Goal: Task Accomplishment & Management: Use online tool/utility

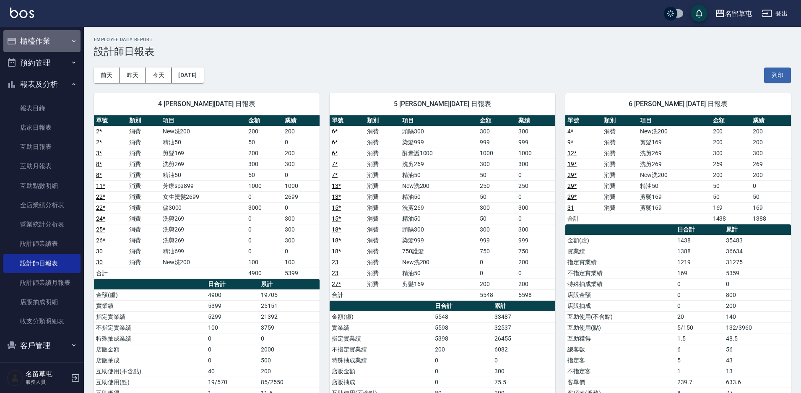
click at [46, 47] on button "櫃檯作業" at bounding box center [41, 41] width 77 height 22
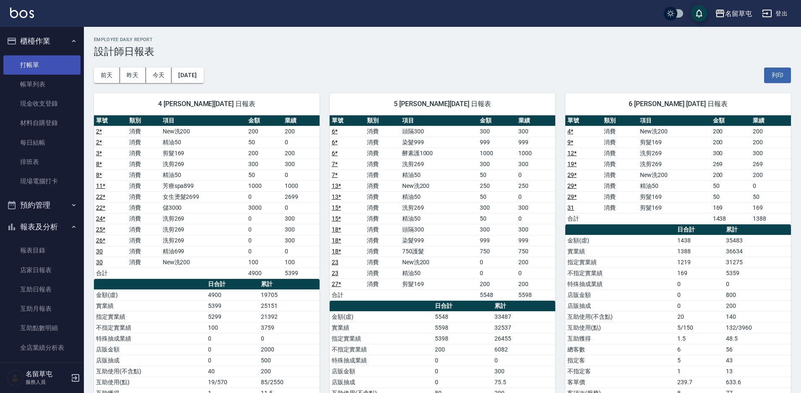
click at [37, 69] on link "打帳單" at bounding box center [41, 64] width 77 height 19
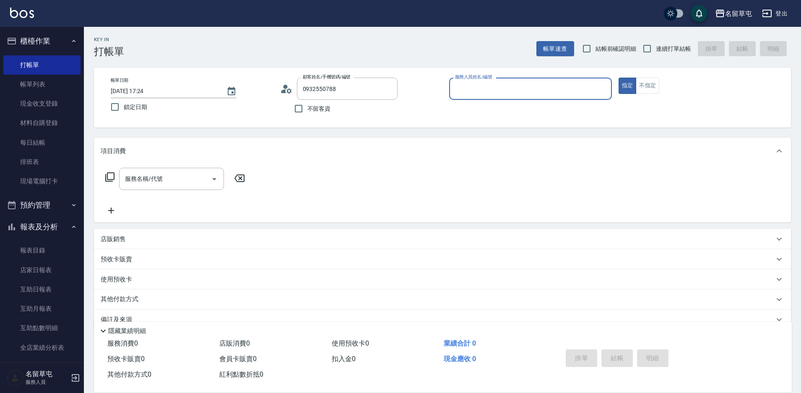
type input "[PERSON_NAME]/0932550788/"
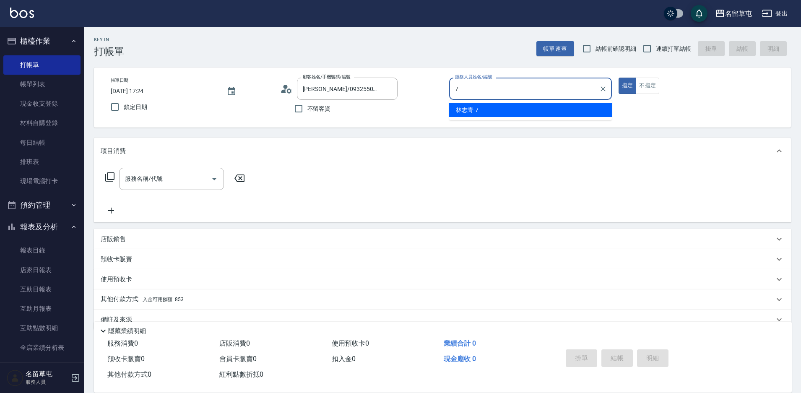
type input "林志青-7"
type button "true"
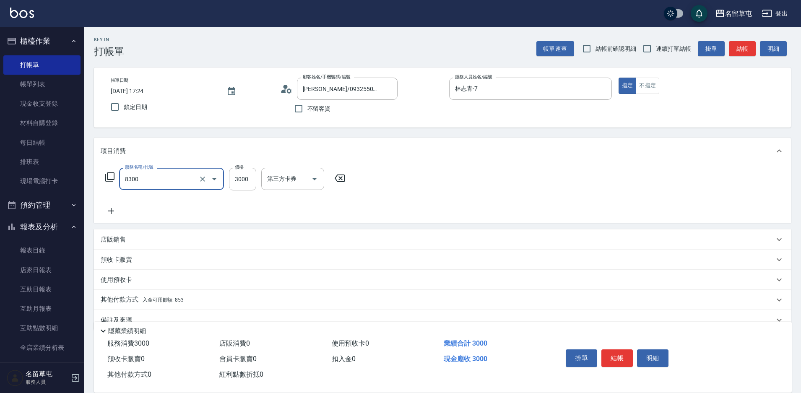
type input "儲3000(8300)"
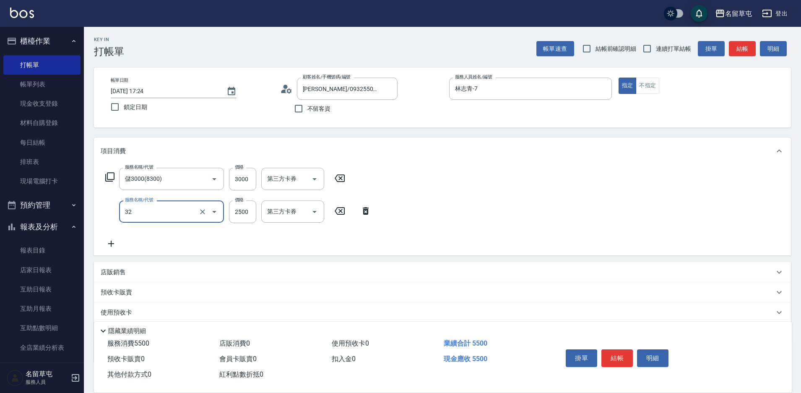
type input "燙B2500(32)"
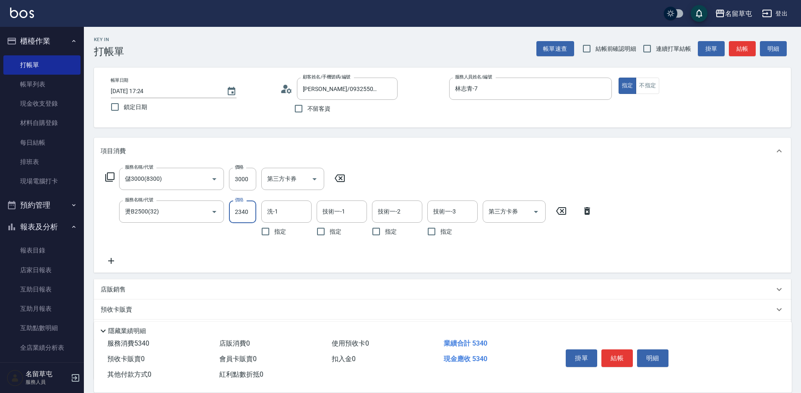
type input "2340"
type input "[PERSON_NAME]-31"
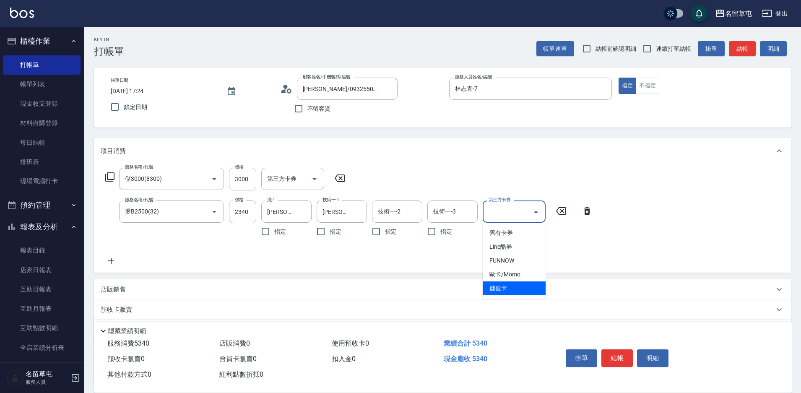
type input "儲值卡"
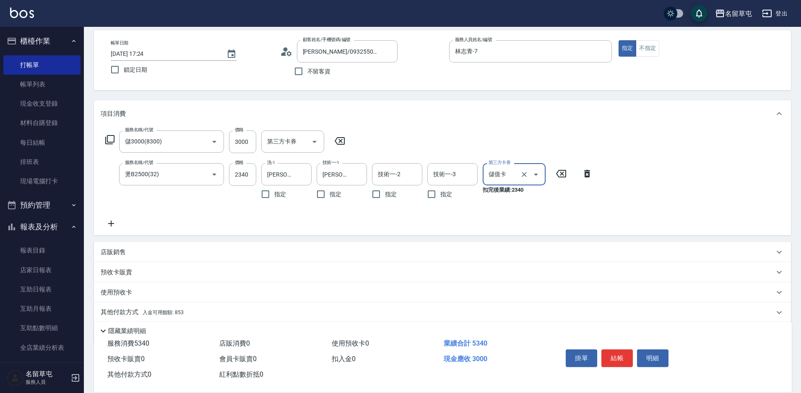
scroll to position [68, 0]
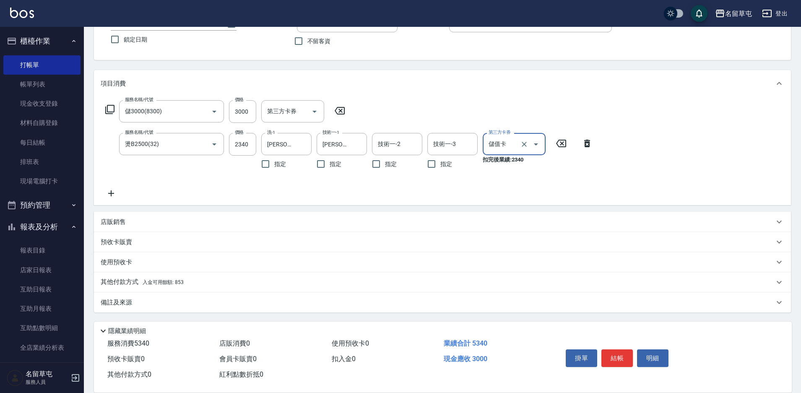
click at [125, 285] on p "其他付款方式 入金可用餘額: 853" at bounding box center [142, 282] width 83 height 9
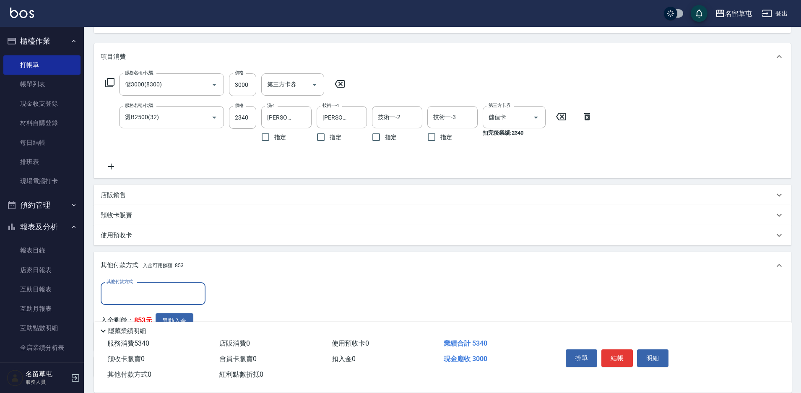
scroll to position [109, 0]
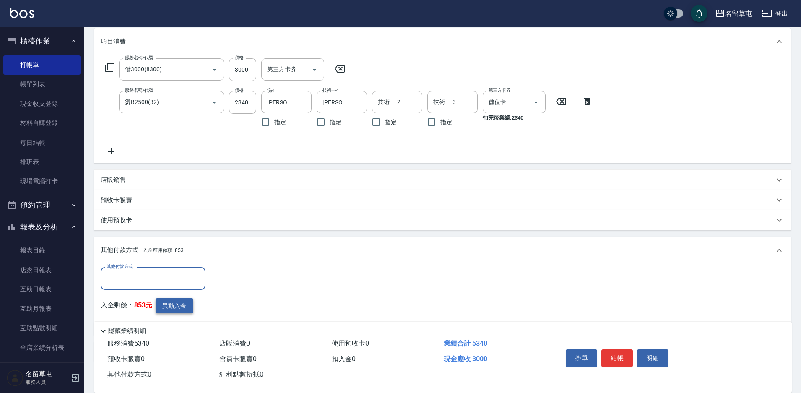
click at [178, 311] on button "異動入金" at bounding box center [175, 306] width 38 height 16
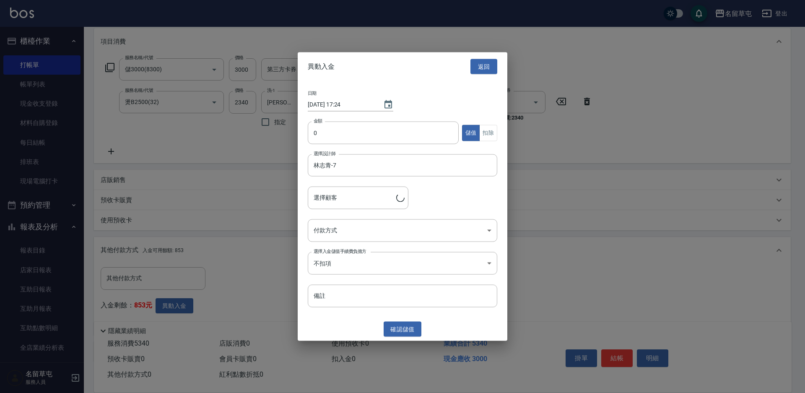
type input "[PERSON_NAME]/0932550788/"
click at [347, 115] on div "日期 [DATE] 17:24 金額 0 金額 儲值 扣除 選擇設計師 [PERSON_NAME]-7 選擇設計師 選擇顧客 [PERSON_NAME]/09…" at bounding box center [403, 199] width 210 height 237
click at [337, 136] on input "0" at bounding box center [383, 133] width 151 height 23
type input "3000"
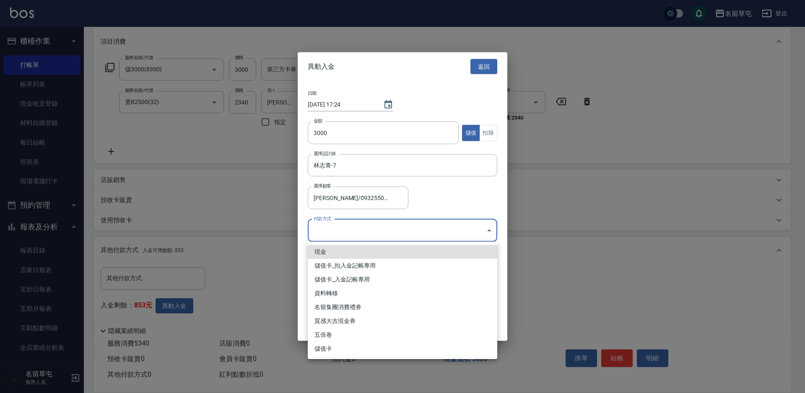
click at [345, 232] on body "名留草屯 登出 櫃檯作業 打帳單 帳單列表 現金收支登錄 材料自購登錄 每日結帳 排班表 現場電腦打卡 預約管理 預約管理 單日預約紀錄 單週預約紀錄 報表及…" at bounding box center [402, 167] width 805 height 552
click at [329, 281] on li "儲值卡_入金記帳專用" at bounding box center [403, 280] width 190 height 14
type input "儲值卡_入金記帳專用"
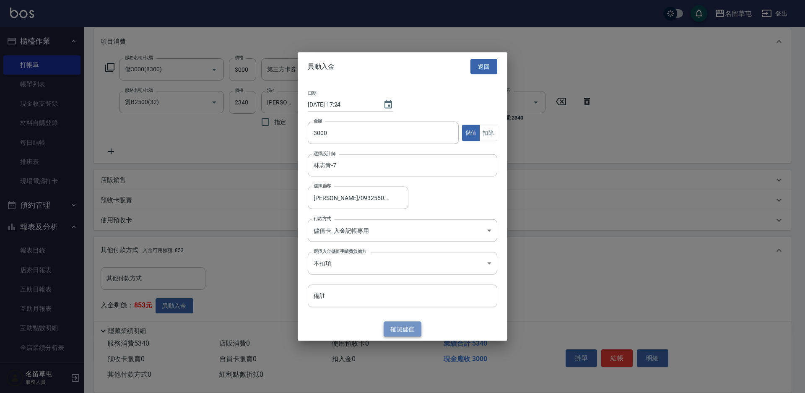
click at [406, 330] on button "確認 儲值" at bounding box center [403, 329] width 38 height 16
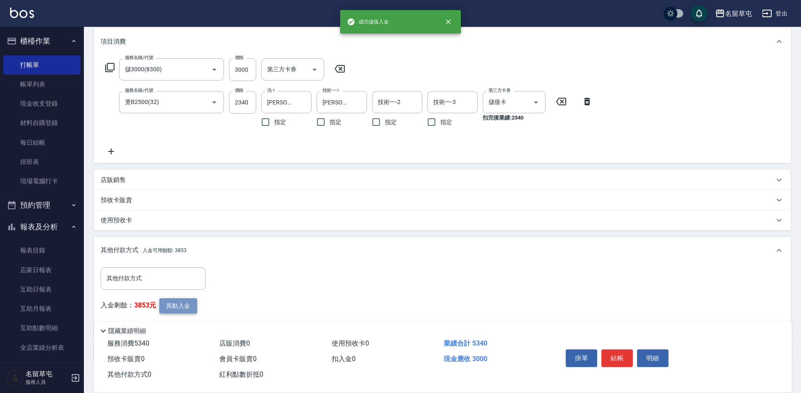
click at [184, 300] on button "異動入金" at bounding box center [178, 306] width 38 height 16
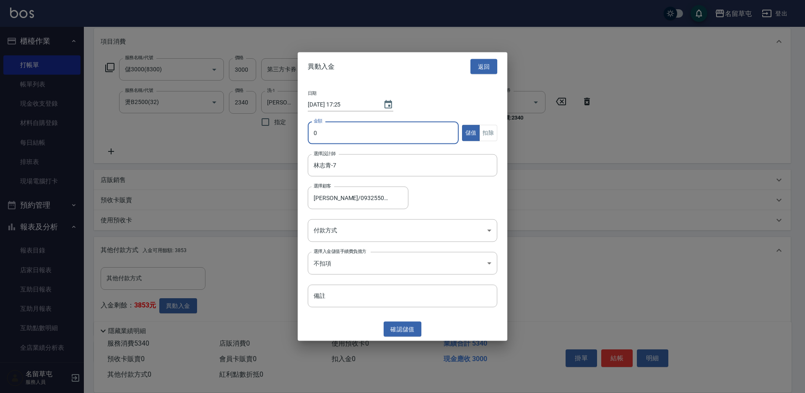
click at [345, 135] on input "0" at bounding box center [383, 133] width 151 height 23
type input "2340"
click at [481, 134] on button "扣除" at bounding box center [488, 133] width 18 height 16
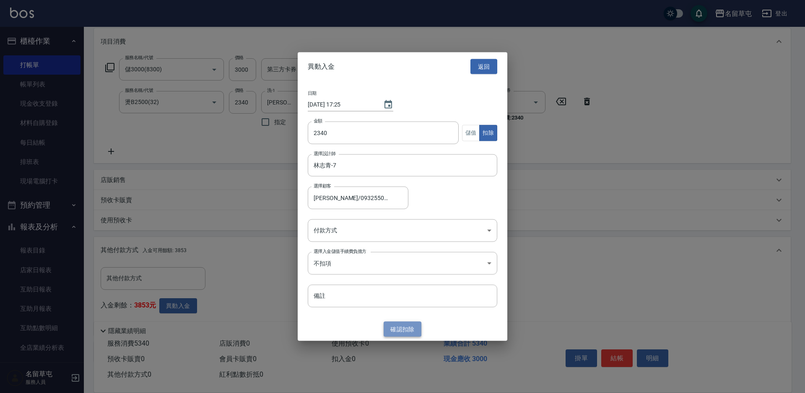
click at [410, 327] on button "確認 扣除" at bounding box center [403, 329] width 38 height 16
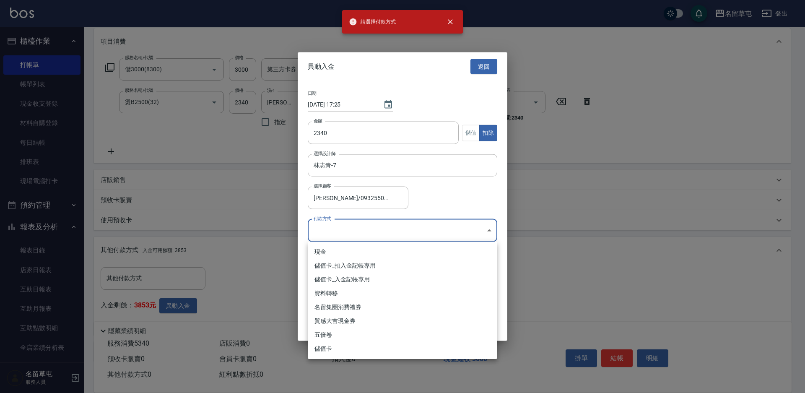
click at [364, 229] on body "請選擇付款方式 名留草屯 登出 櫃檯作業 打帳單 帳單列表 現金收支登錄 材料自購登錄 每日結帳 排班表 現場電腦打卡 預約管理 預約管理 單日預約紀錄 單週…" at bounding box center [402, 167] width 805 height 552
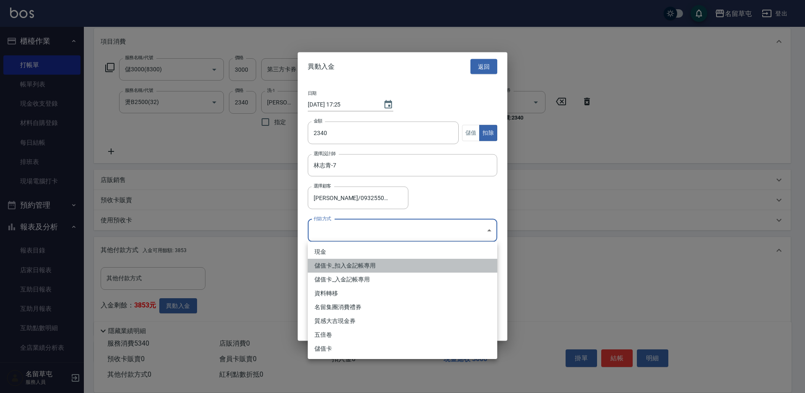
click at [351, 268] on li "儲值卡_扣入金記帳專用" at bounding box center [403, 266] width 190 height 14
type input "儲值卡_扣入金記帳專用"
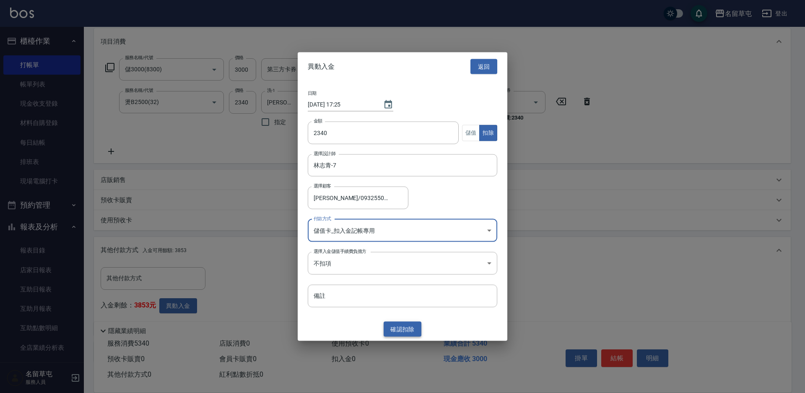
click at [408, 331] on button "確認 扣除" at bounding box center [403, 329] width 38 height 16
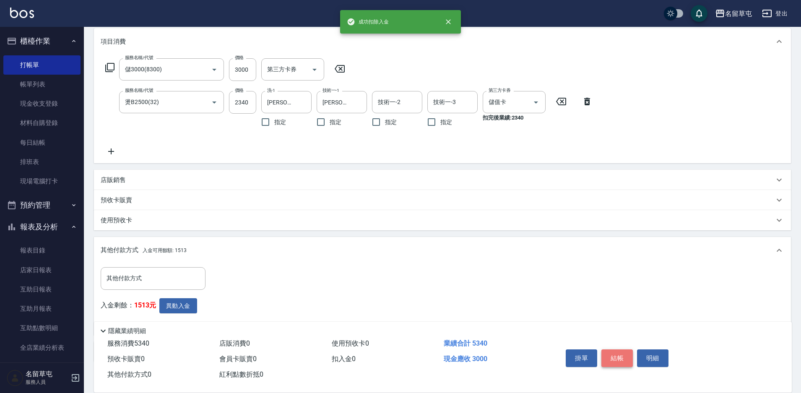
click at [621, 357] on button "結帳" at bounding box center [616, 358] width 31 height 18
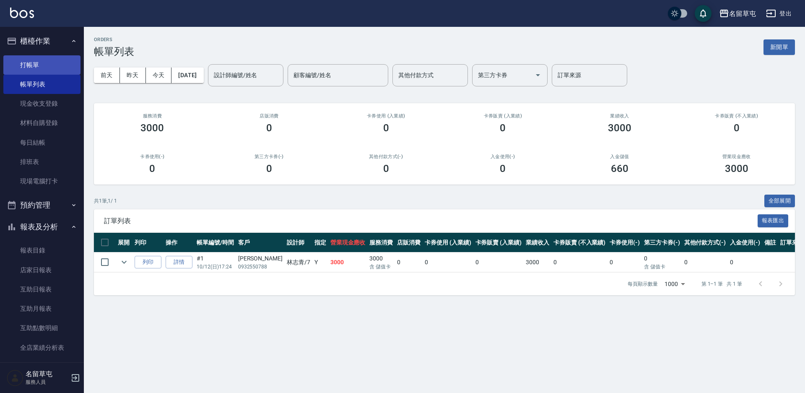
click at [28, 57] on link "打帳單" at bounding box center [41, 64] width 77 height 19
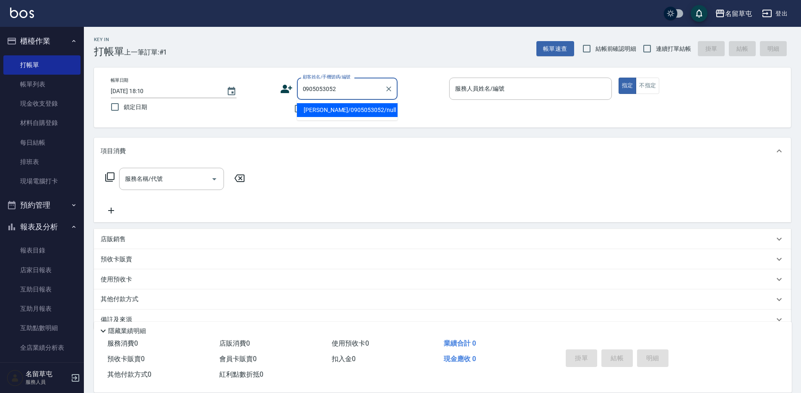
type input "[PERSON_NAME]/0905053052/null"
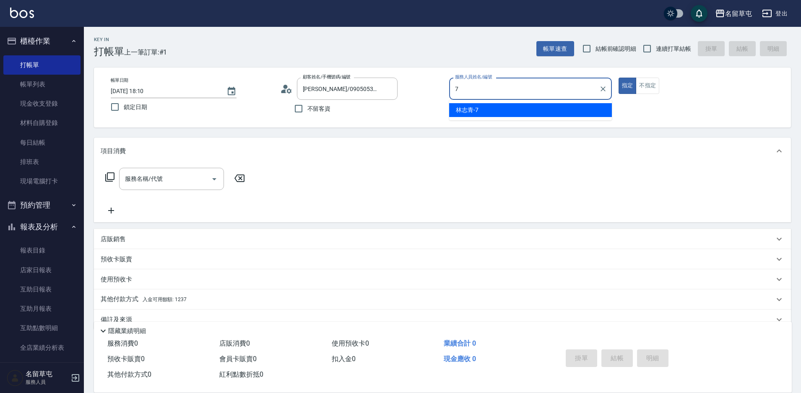
type input "林志青-7"
type button "true"
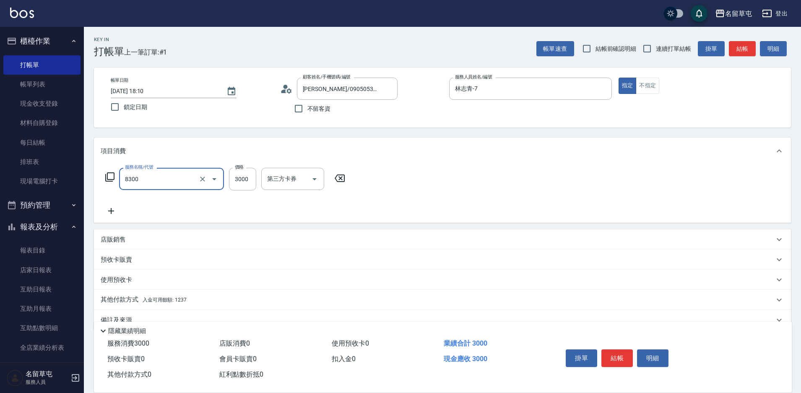
type input "儲3000(8300)"
type input "2000"
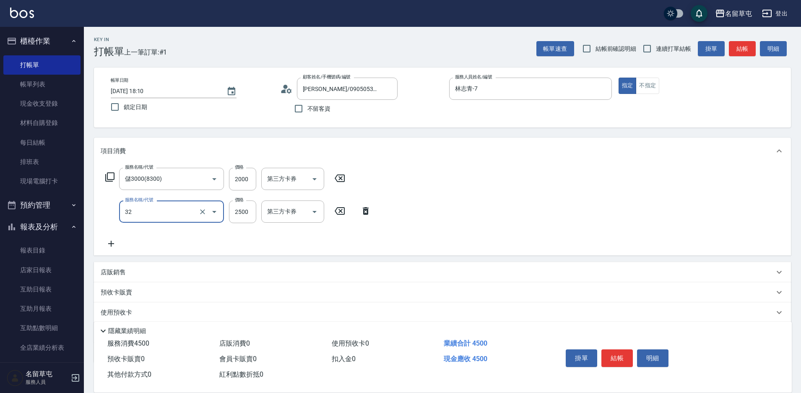
type input "燙B2500(32)"
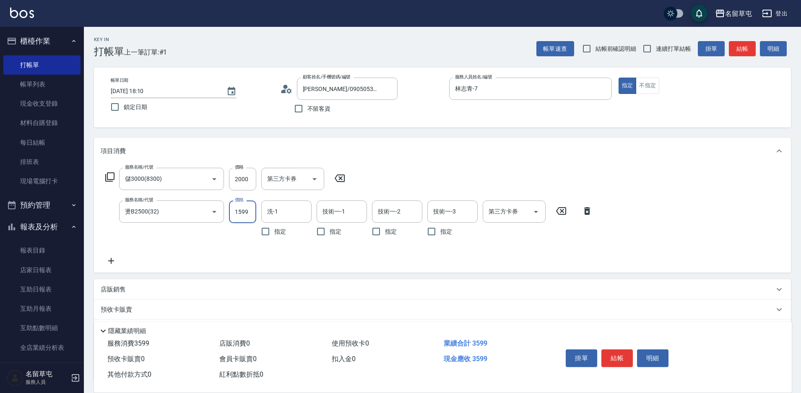
type input "1599"
type input "林志青-7"
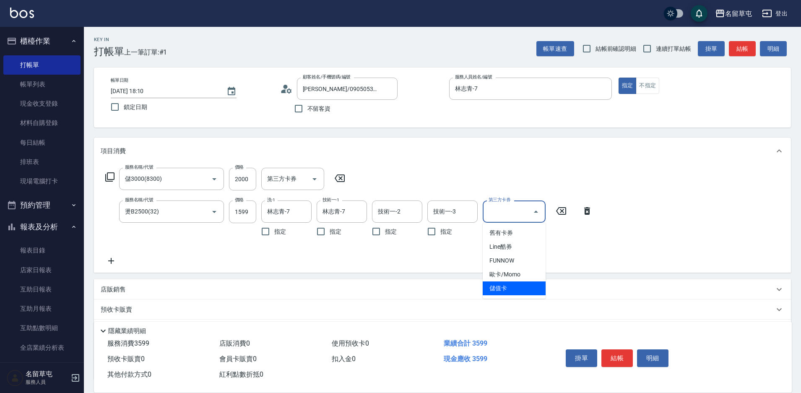
type input "儲值卡"
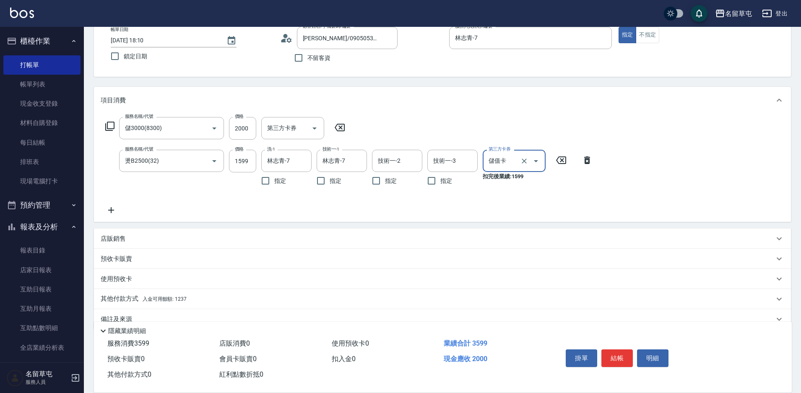
scroll to position [68, 0]
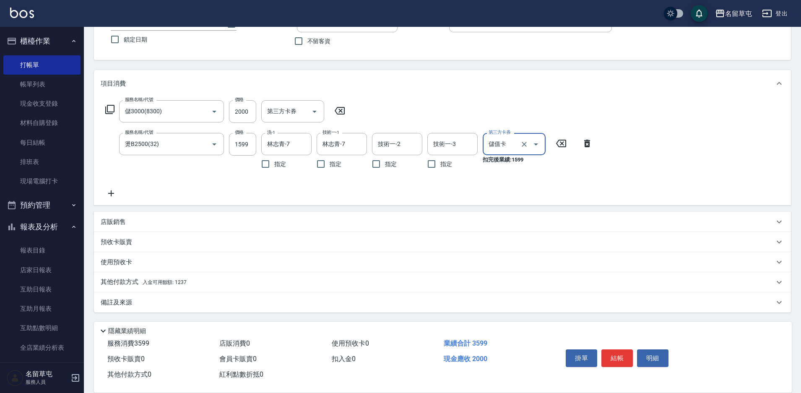
click at [126, 283] on p "其他付款方式 入金可用餘額: 1237" at bounding box center [144, 282] width 86 height 9
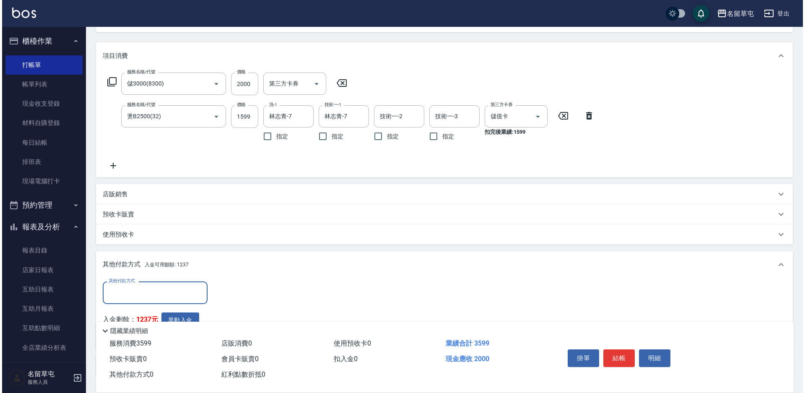
scroll to position [151, 0]
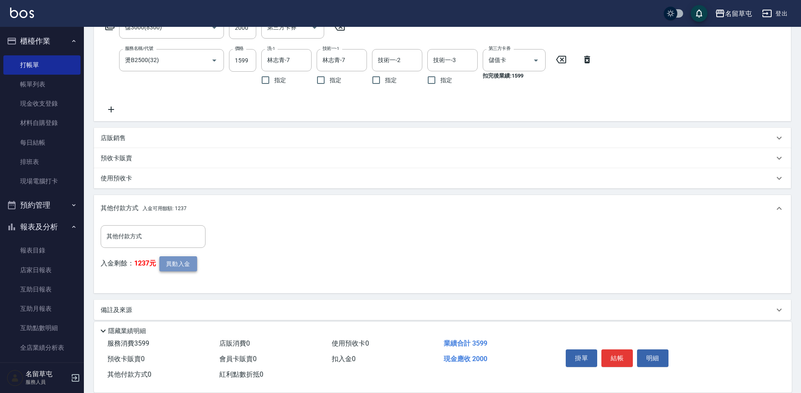
click at [175, 264] on button "異動入金" at bounding box center [178, 264] width 38 height 16
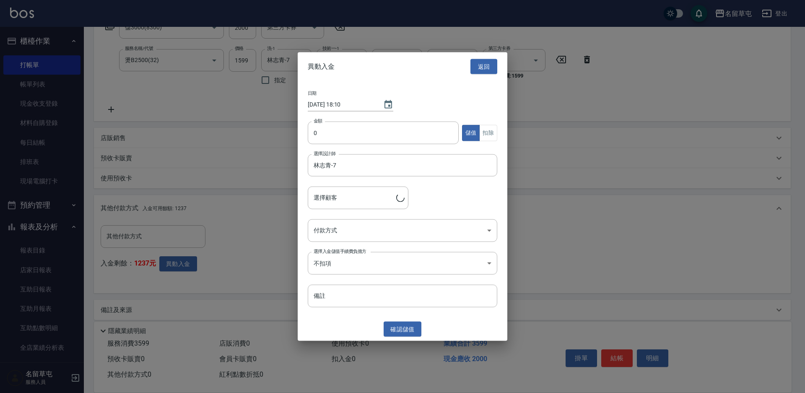
type input "[PERSON_NAME]/0905053052"
click at [320, 136] on input "0" at bounding box center [383, 133] width 151 height 23
type input "2000"
click at [338, 239] on body "名留草屯 登出 櫃檯作業 打帳單 帳單列表 現金收支登錄 材料自購登錄 每日結帳 排班表 現場電腦打卡 預約管理 預約管理 單日預約紀錄 單週預約紀錄 報表及…" at bounding box center [402, 125] width 805 height 552
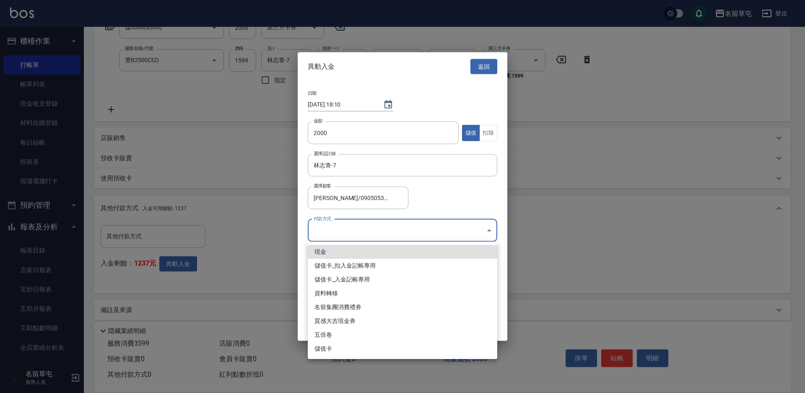
click at [345, 265] on li "儲值卡_扣入金記帳專用" at bounding box center [403, 266] width 190 height 14
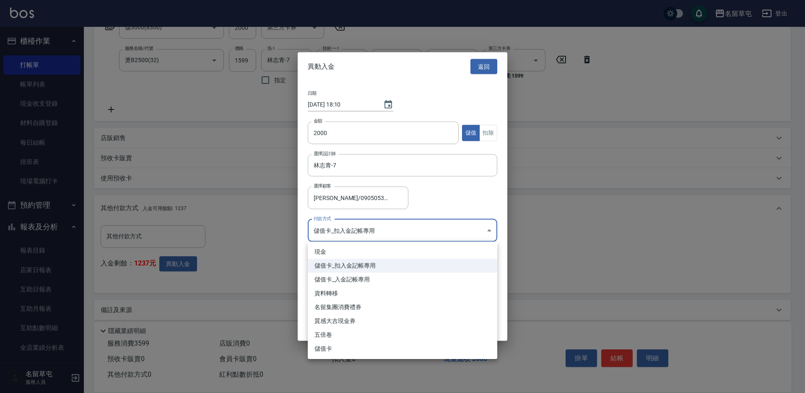
click at [373, 221] on body "名留草屯 登出 櫃檯作業 打帳單 帳單列表 現金收支登錄 材料自購登錄 每日結帳 排班表 現場電腦打卡 預約管理 預約管理 單日預約紀錄 單週預約紀錄 報表及…" at bounding box center [402, 125] width 805 height 552
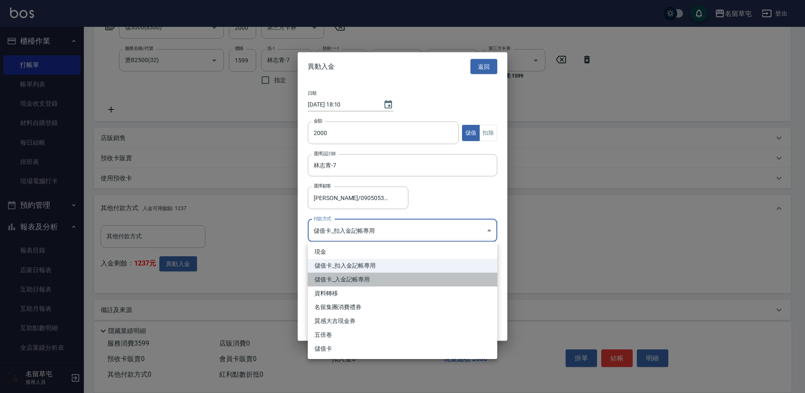
click at [341, 283] on li "儲值卡_入金記帳專用" at bounding box center [403, 280] width 190 height 14
type input "儲值卡_入金記帳專用"
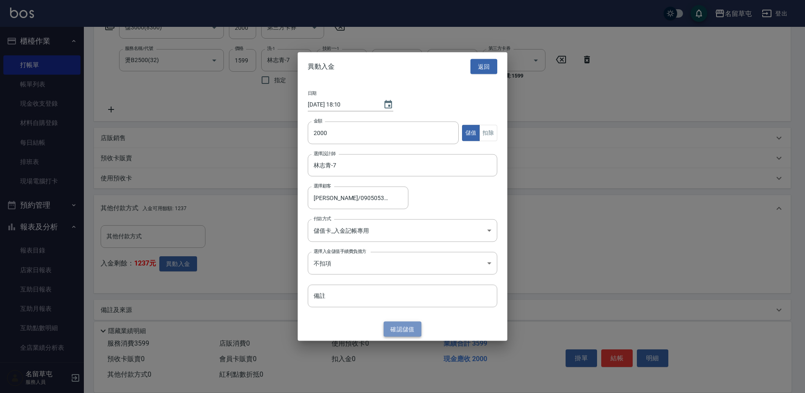
click at [387, 333] on button "確認 儲值" at bounding box center [403, 329] width 38 height 16
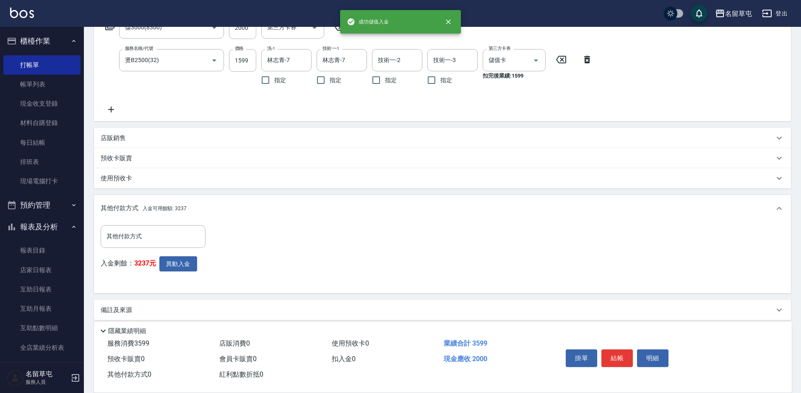
click at [192, 271] on div "入金剩餘： 3237元 異動入金" at bounding box center [156, 271] width 110 height 31
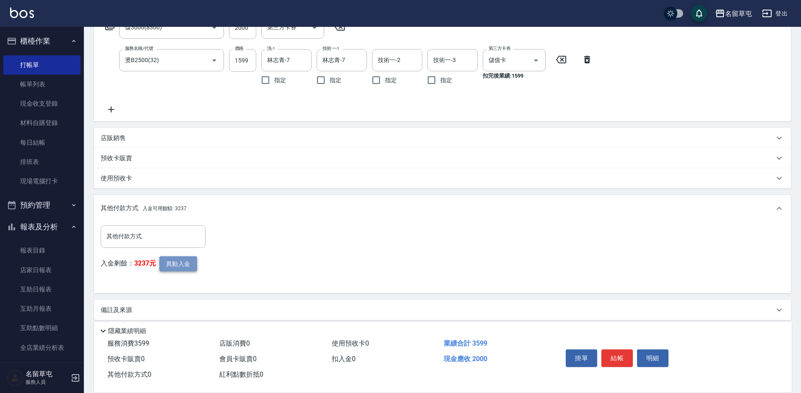
click at [172, 265] on button "異動入金" at bounding box center [178, 264] width 38 height 16
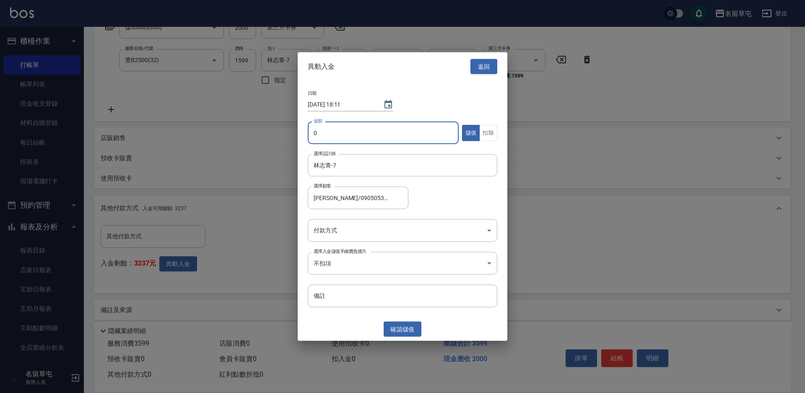
click at [366, 136] on input "0" at bounding box center [383, 133] width 151 height 23
type input "1599"
click at [482, 139] on button "扣除" at bounding box center [488, 133] width 18 height 16
click at [378, 226] on body "名留草屯 登出 櫃檯作業 打帳單 帳單列表 現金收支登錄 材料自購登錄 每日結帳 排班表 現場電腦打卡 預約管理 預約管理 單日預約紀錄 單週預約紀錄 報表及…" at bounding box center [402, 125] width 805 height 552
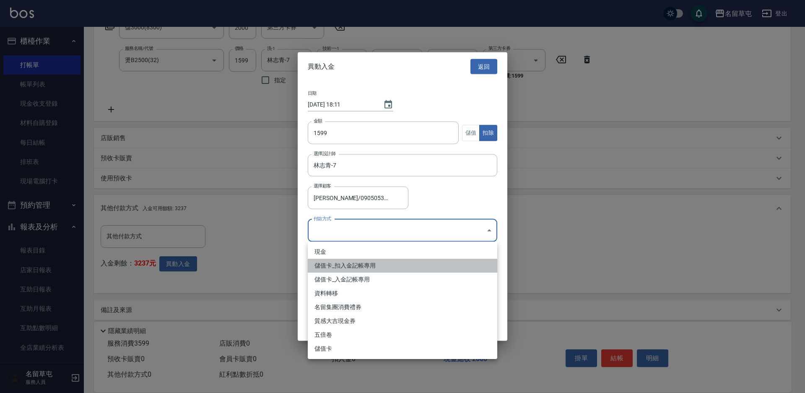
click at [363, 268] on li "儲值卡_扣入金記帳專用" at bounding box center [403, 266] width 190 height 14
type input "儲值卡_扣入金記帳專用"
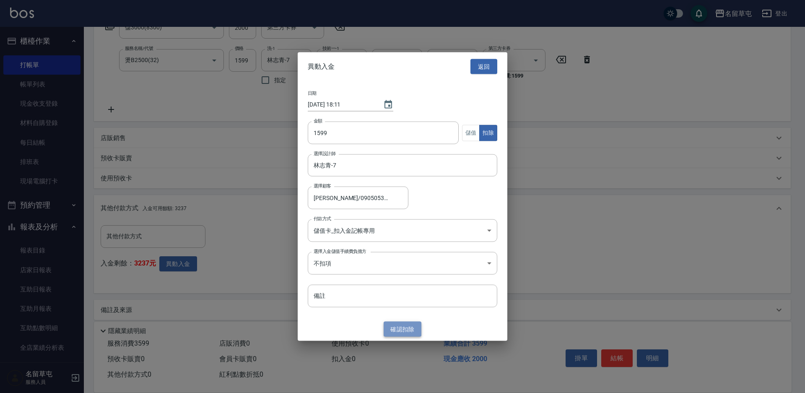
click at [405, 330] on button "確認 扣除" at bounding box center [403, 329] width 38 height 16
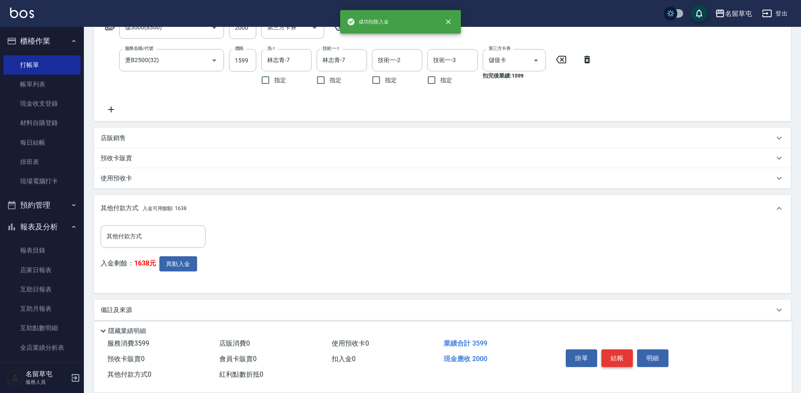
click at [618, 355] on button "結帳" at bounding box center [616, 358] width 31 height 18
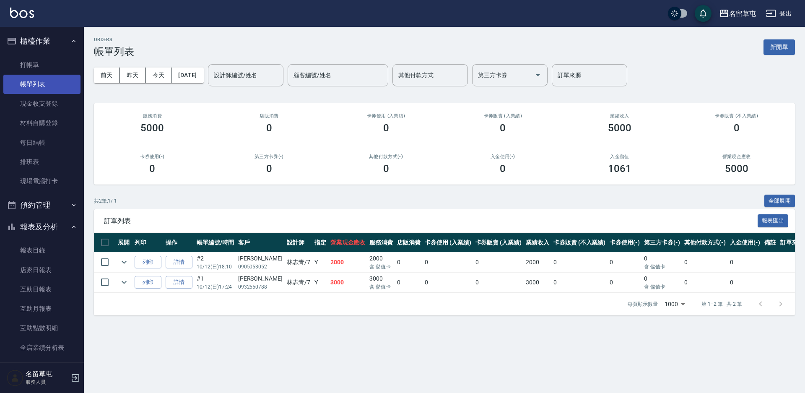
click at [52, 75] on link "帳單列表" at bounding box center [41, 84] width 77 height 19
click at [43, 66] on link "打帳單" at bounding box center [41, 64] width 77 height 19
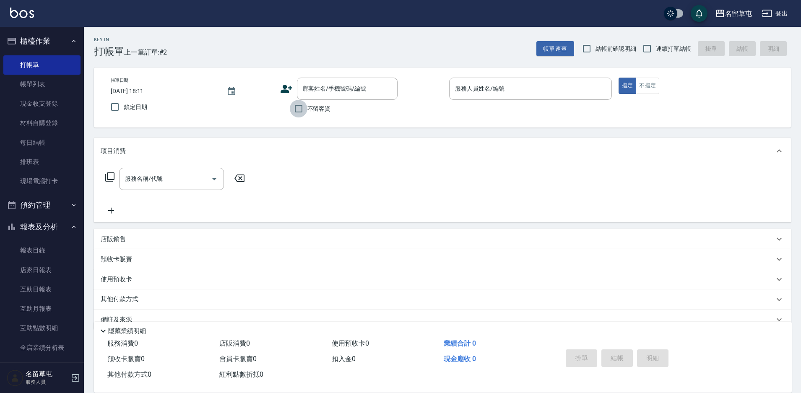
click at [303, 110] on input "不留客資" at bounding box center [299, 109] width 18 height 18
checkbox input "true"
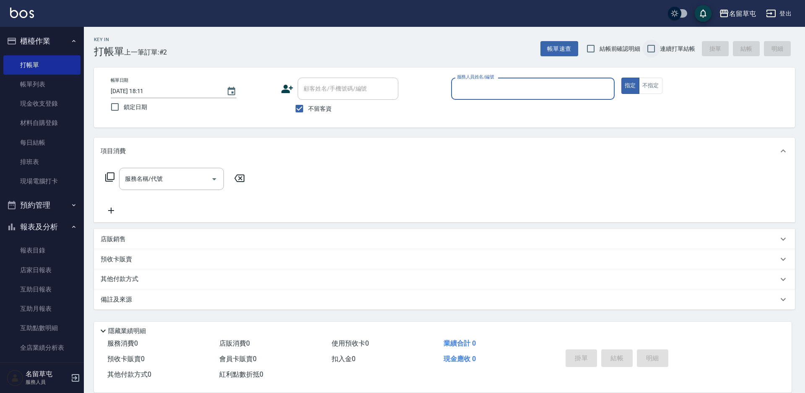
click at [656, 52] on input "連續打單結帳" at bounding box center [652, 49] width 18 height 18
checkbox input "true"
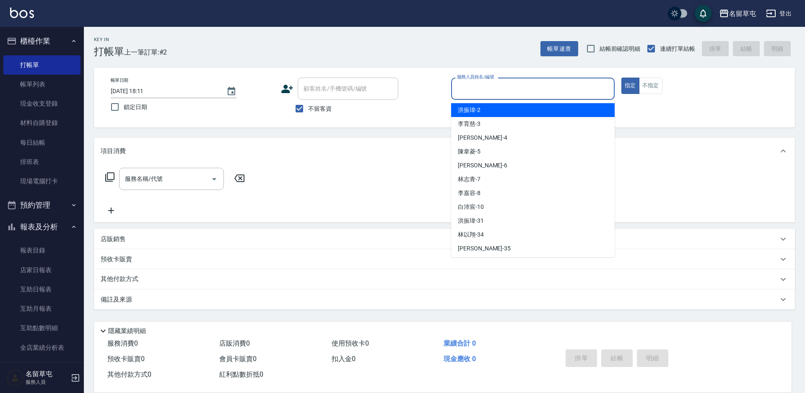
click at [510, 92] on input "服務人員姓名/編號" at bounding box center [533, 88] width 156 height 15
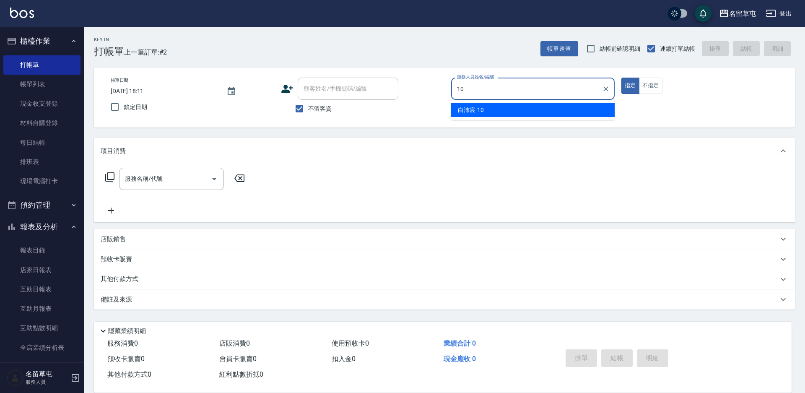
type input "[PERSON_NAME]-10"
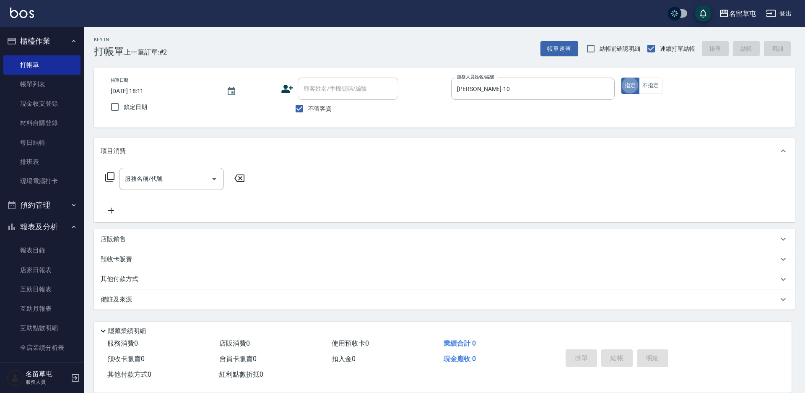
type button "true"
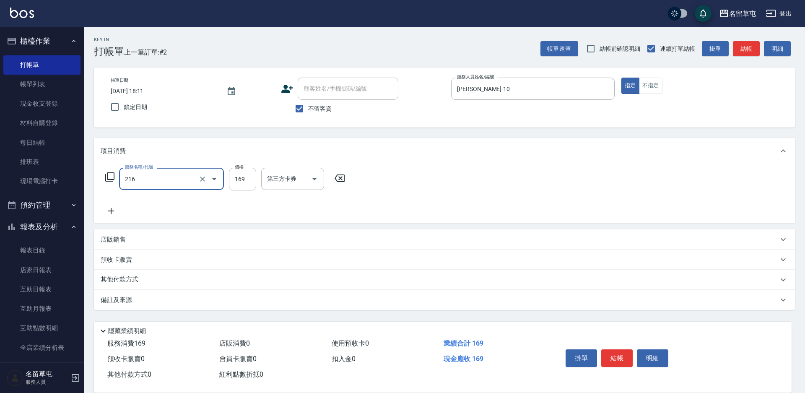
type input "剪髮169(216)"
type input "200"
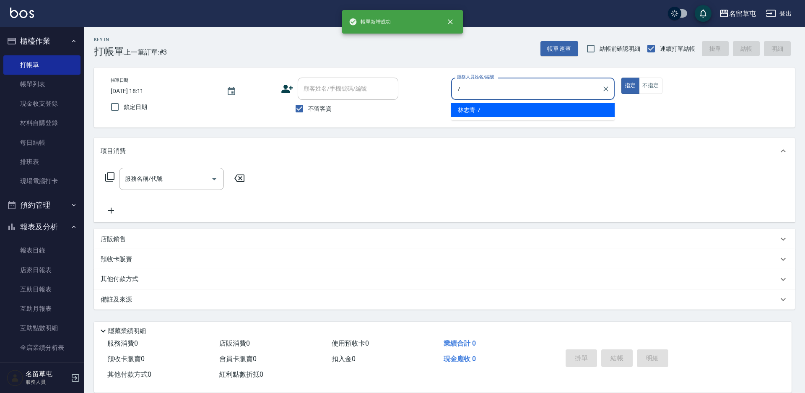
type input "林志青-7"
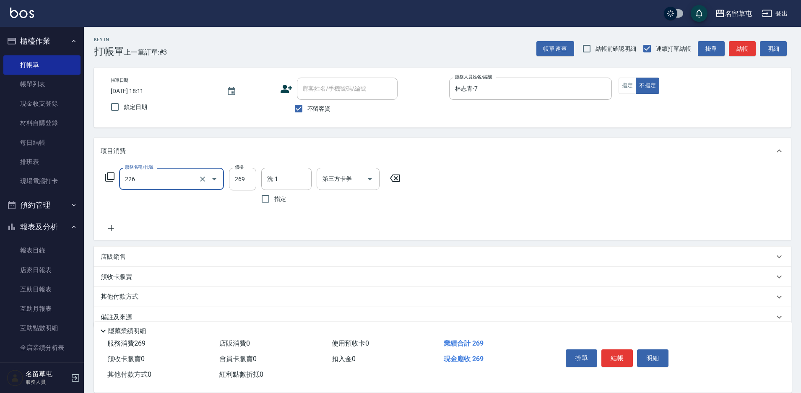
type input "洗剪269(226)"
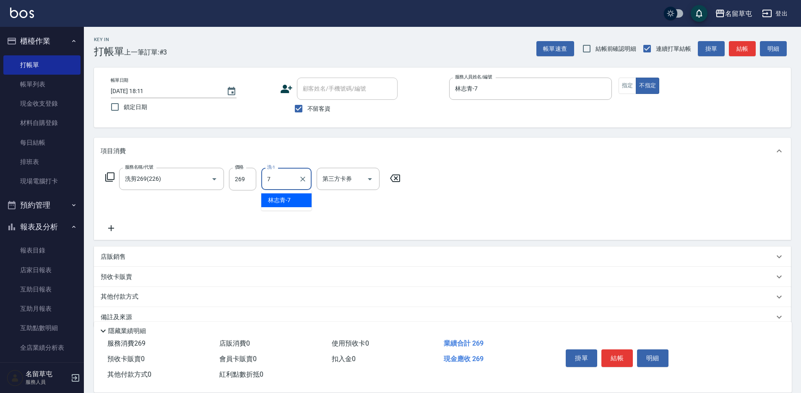
type input "林志青-7"
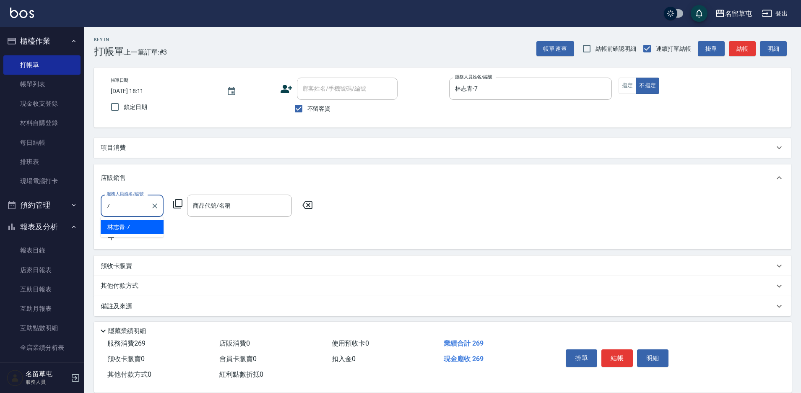
type input "林志青-7"
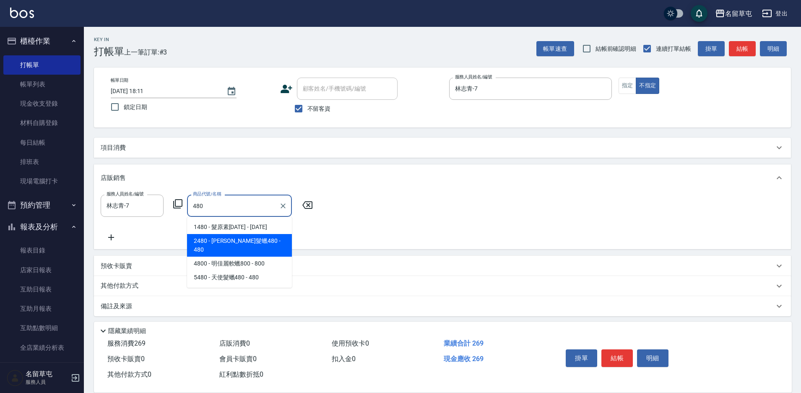
type input "[PERSON_NAME]髮蠟480"
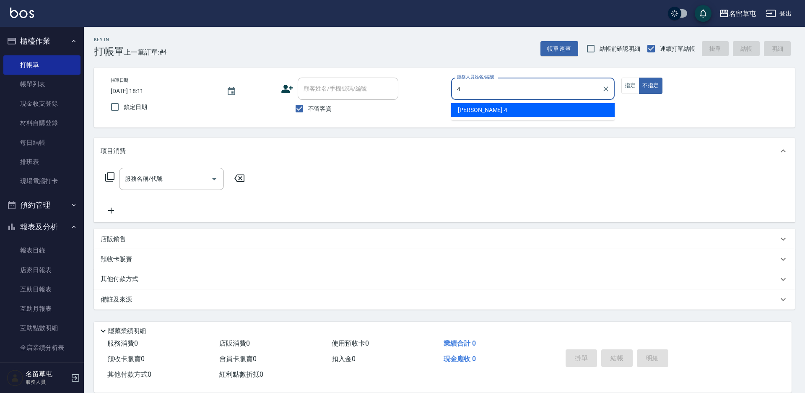
type input "[PERSON_NAME]-4"
type button "false"
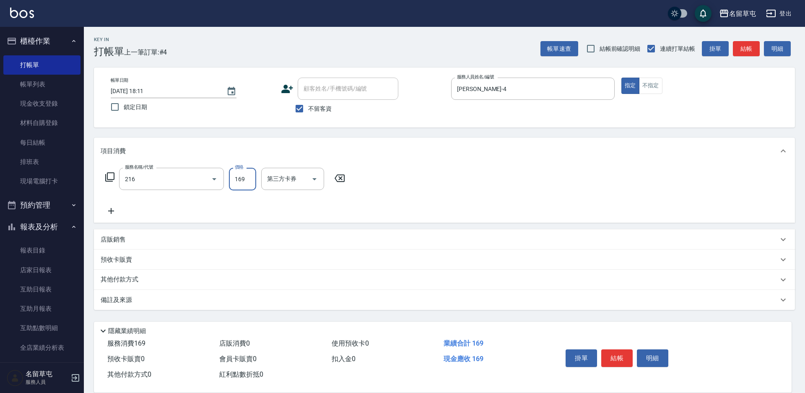
type input "剪髮169(216)"
type input "200"
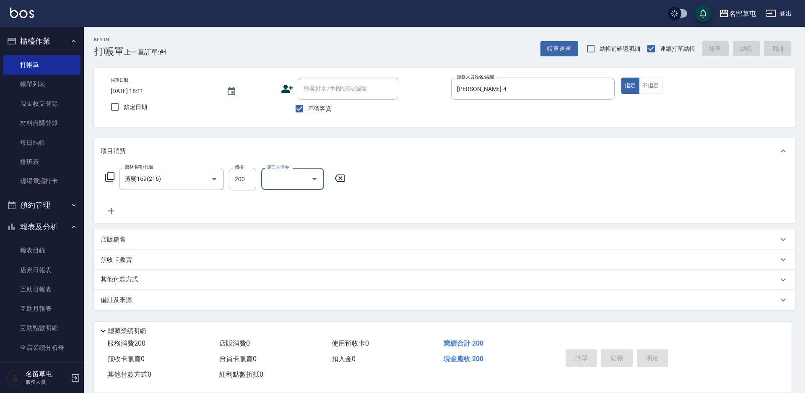
type input "[DATE] 18:12"
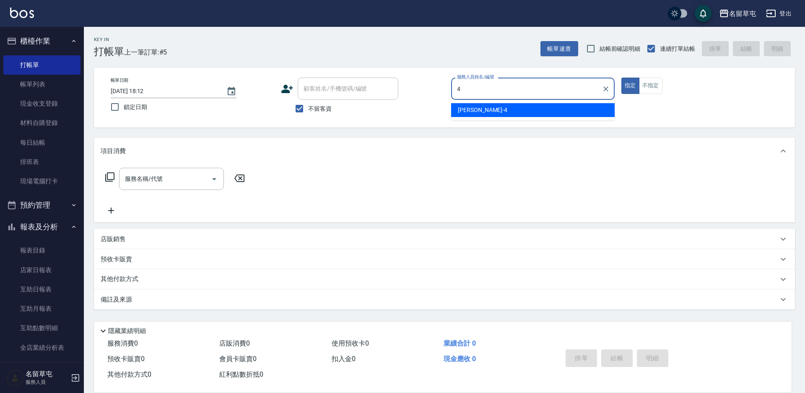
type input "[PERSON_NAME]-4"
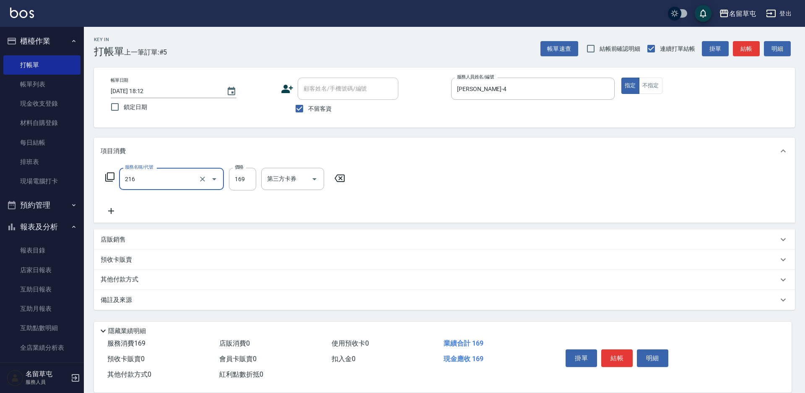
type input "剪髮169(216)"
type input "200"
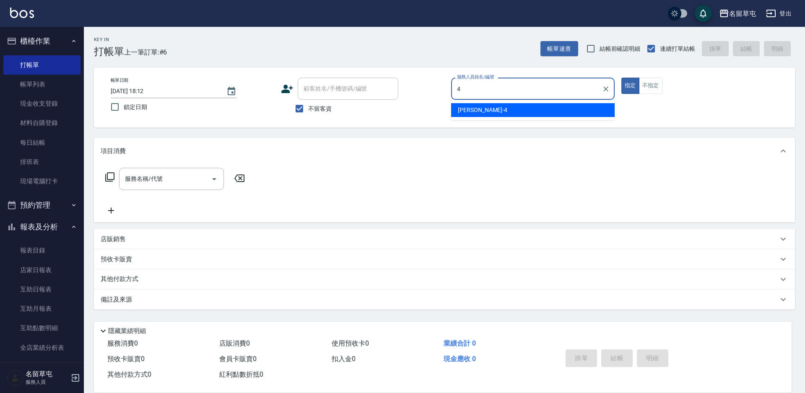
type input "[PERSON_NAME]-4"
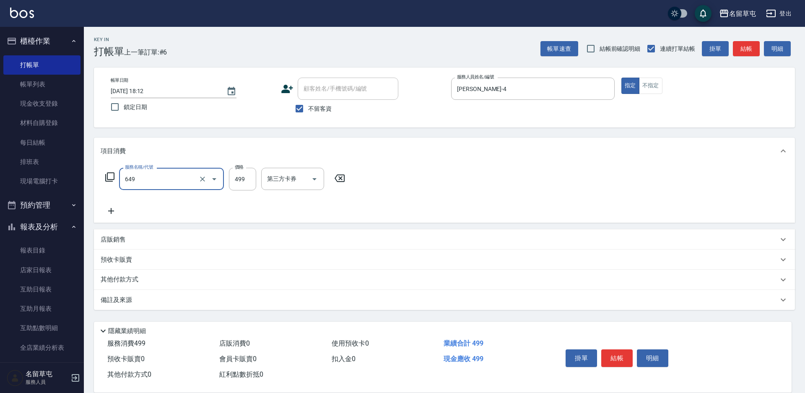
type input "角質499(649)"
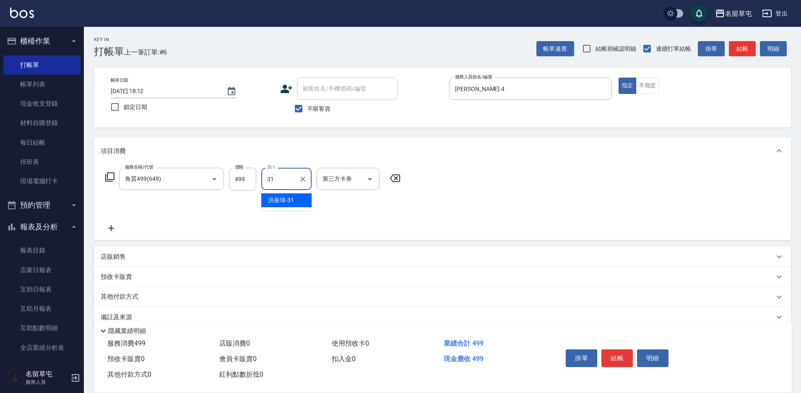
type input "[PERSON_NAME]-31"
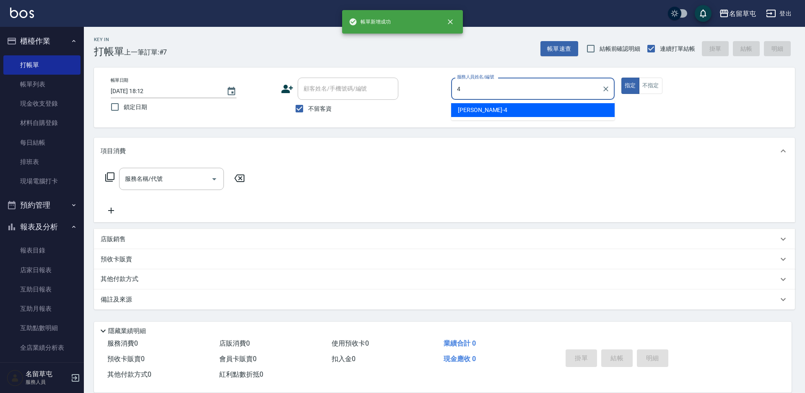
type input "[PERSON_NAME]-4"
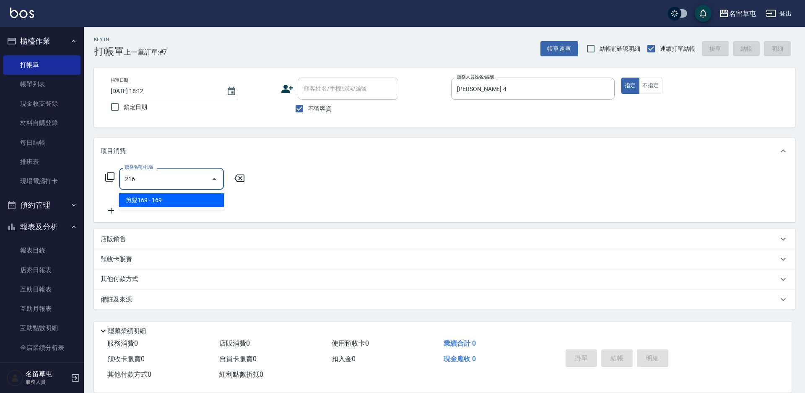
type input "剪髮169(216)"
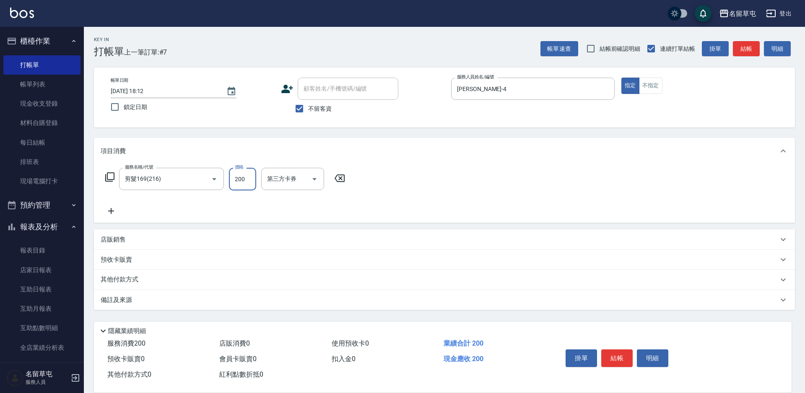
type input "200"
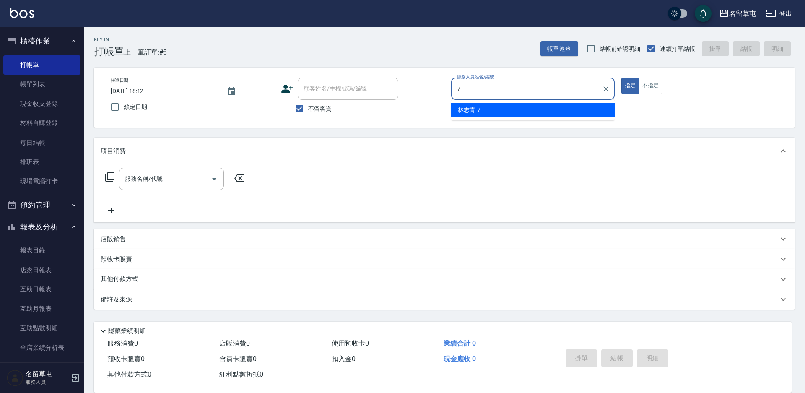
type input "林志青-7"
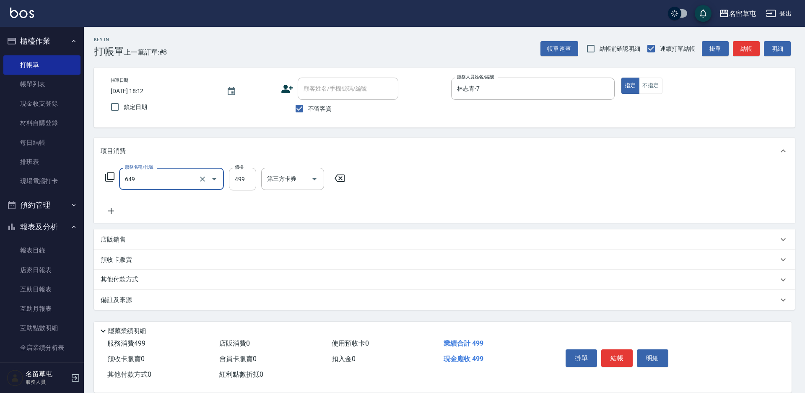
type input "角質499(649)"
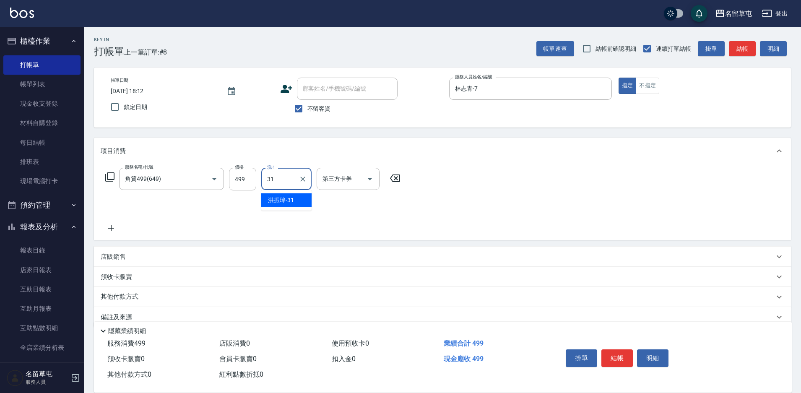
type input "[PERSON_NAME]-31"
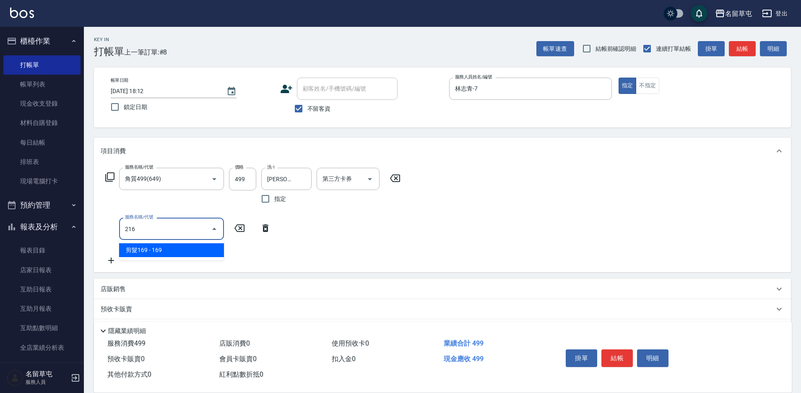
type input "剪髮169(216)"
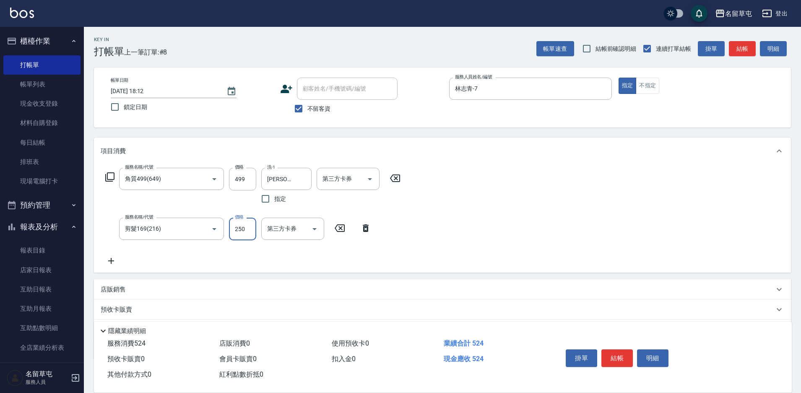
type input "250"
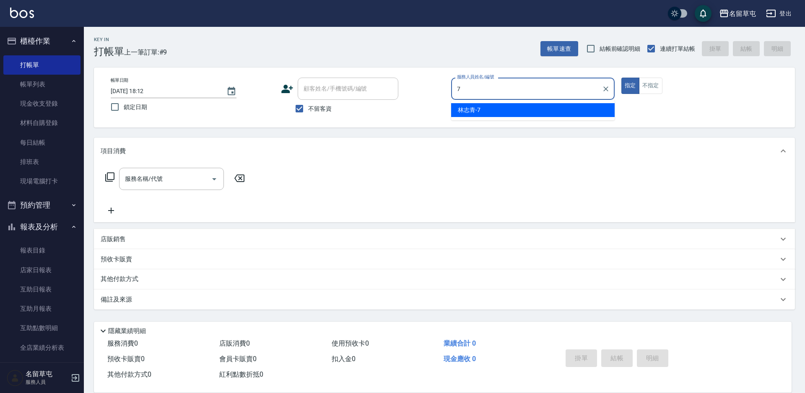
type input "林志青-7"
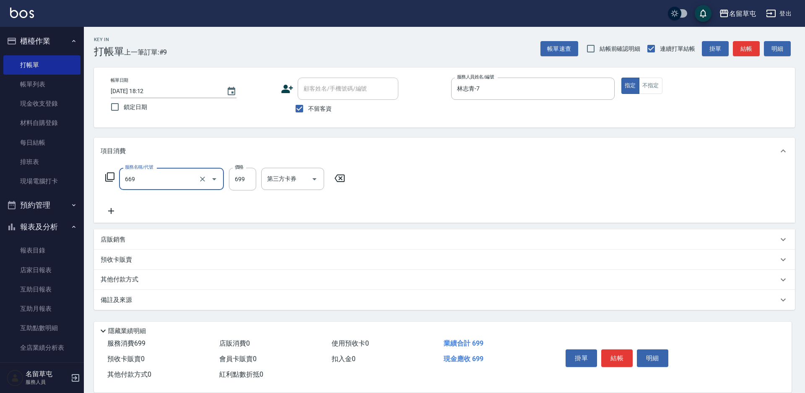
type input "精油699(669)"
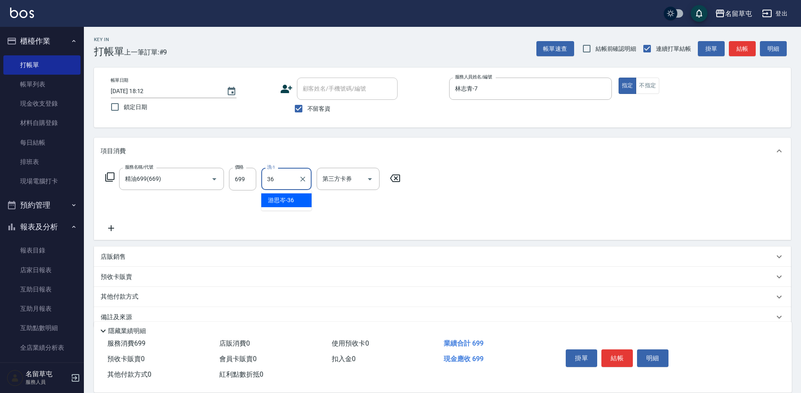
type input "游思岑-36"
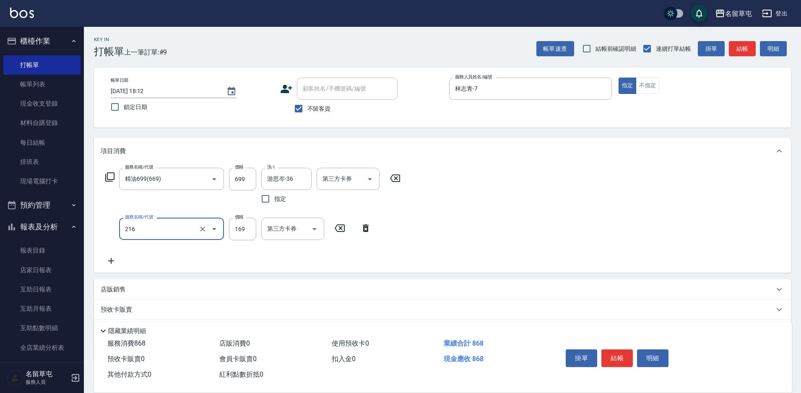
type input "剪髮169(216)"
type input "250"
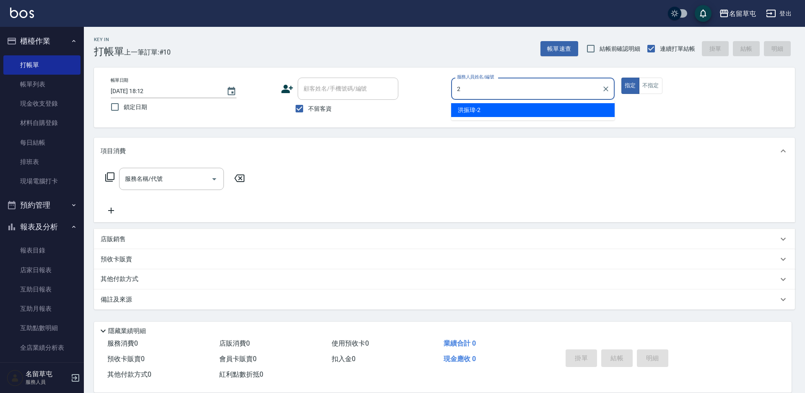
type input "[PERSON_NAME]-2"
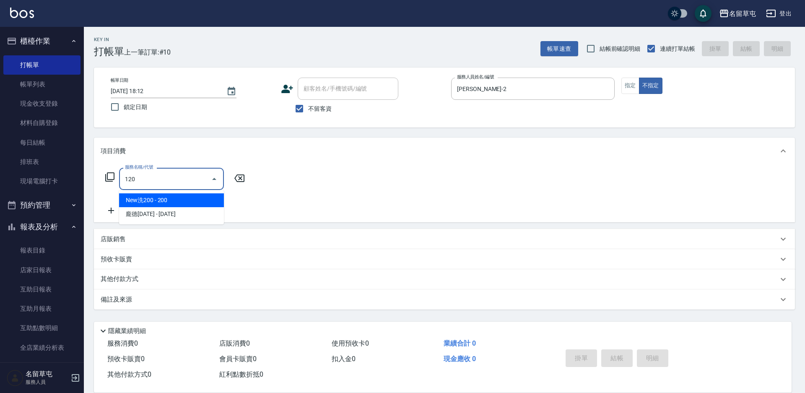
type input "New洗200(120)"
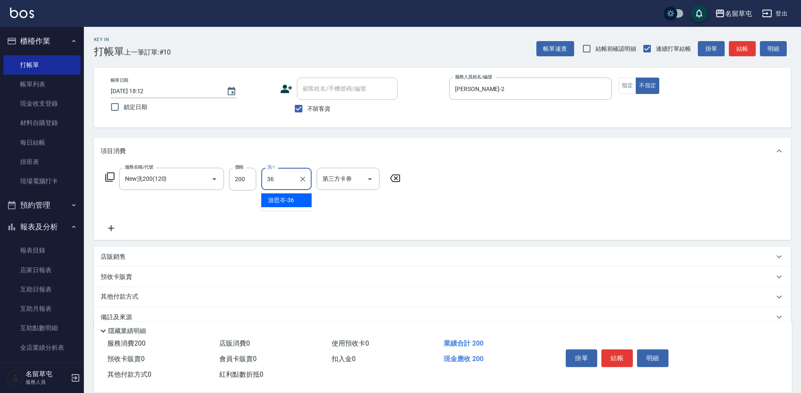
type input "游思岑-36"
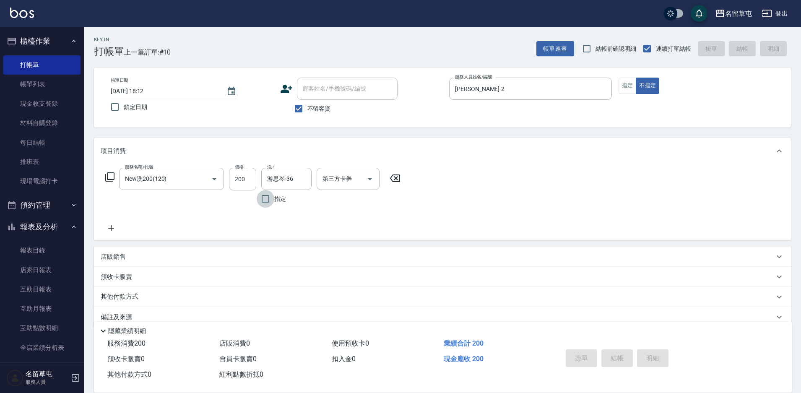
type input "[DATE] 18:13"
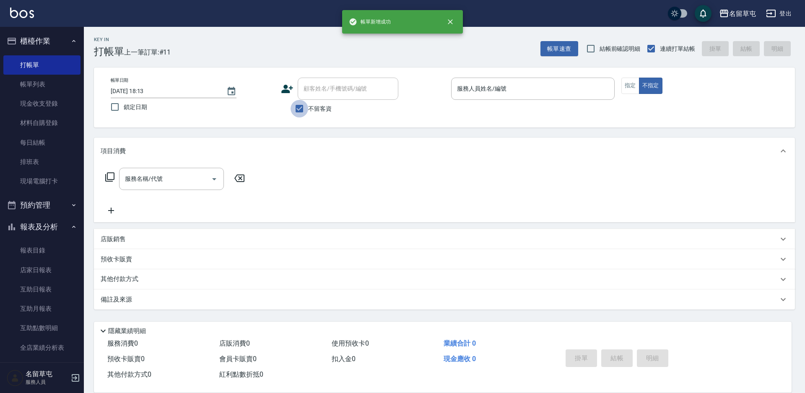
click at [302, 113] on input "不留客資" at bounding box center [300, 109] width 18 height 18
checkbox input "false"
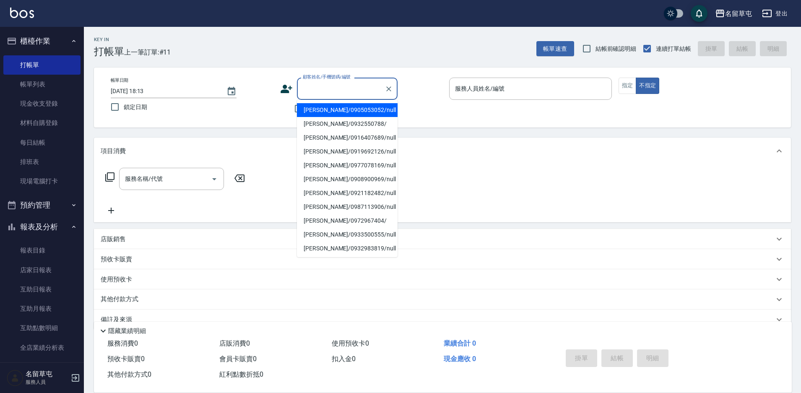
click at [319, 87] on div "顧客姓名/手機號碼/編號 顧客姓名/手機號碼/編號" at bounding box center [347, 89] width 101 height 22
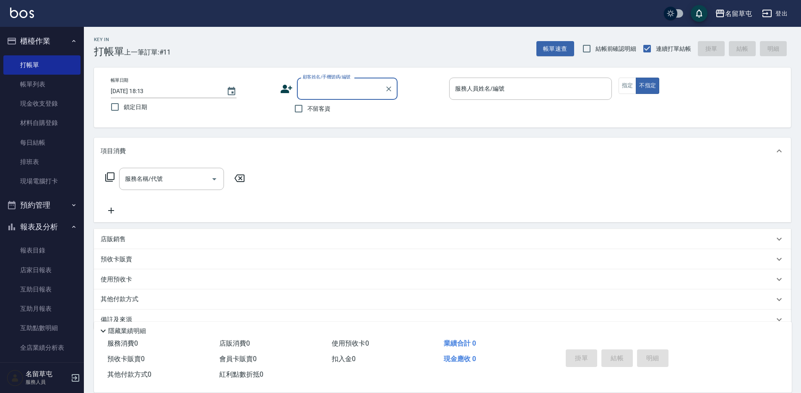
paste input "0982731004"
type input "[PERSON_NAME]/0982731004/null"
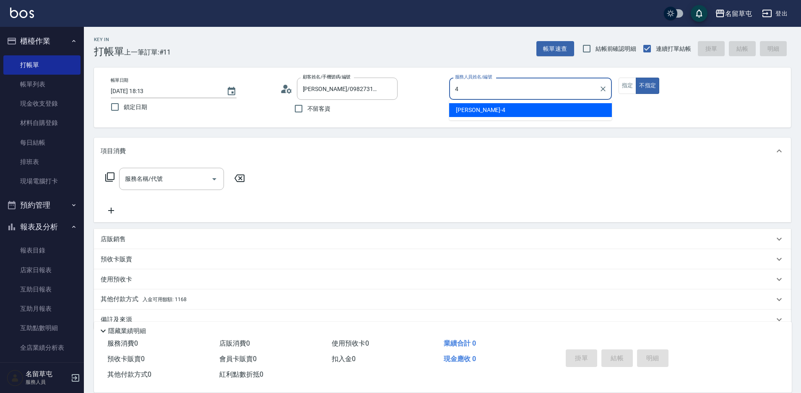
type input "[PERSON_NAME]-4"
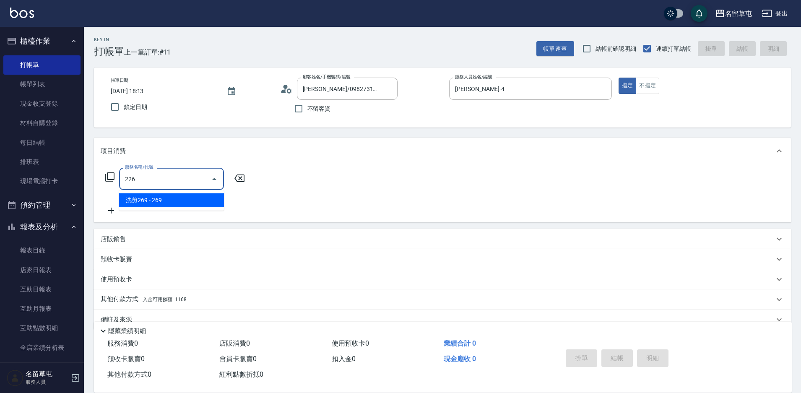
type input "洗剪269(226)"
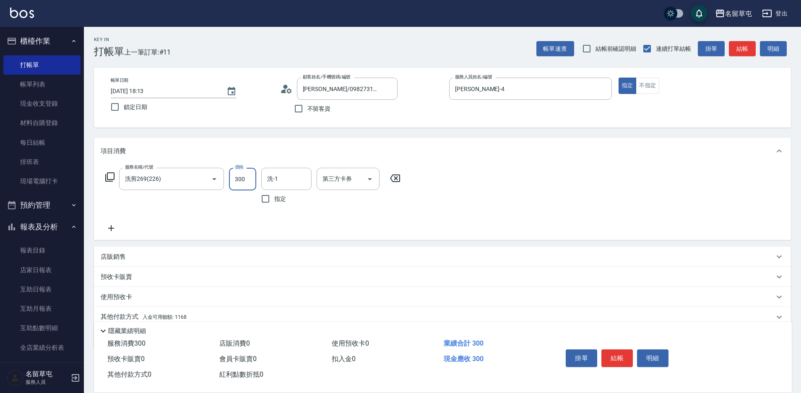
type input "300"
type input "43"
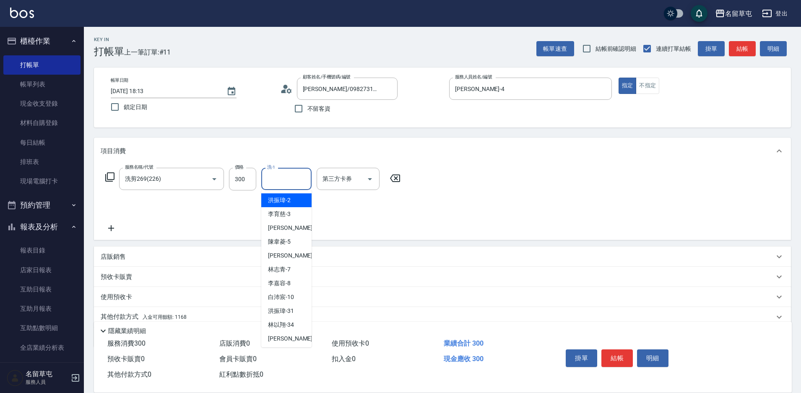
click at [296, 180] on input "洗-1" at bounding box center [286, 179] width 43 height 15
type input "[PERSON_NAME]-4"
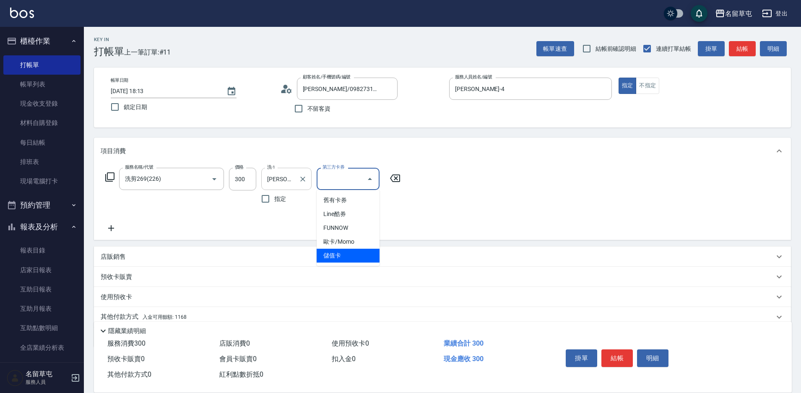
type input "儲值卡"
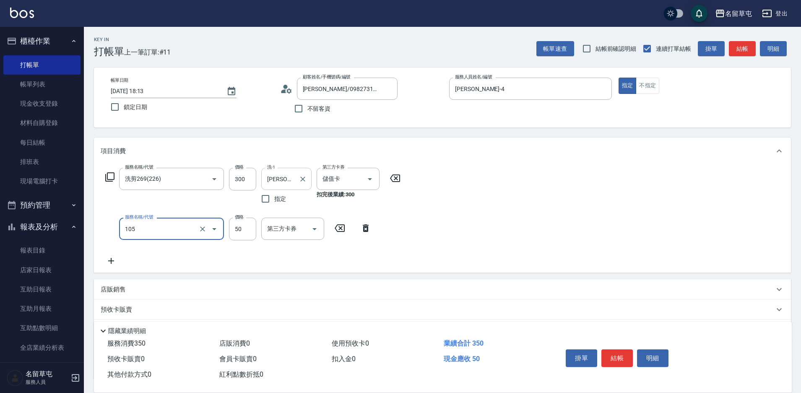
type input "精油50(105)"
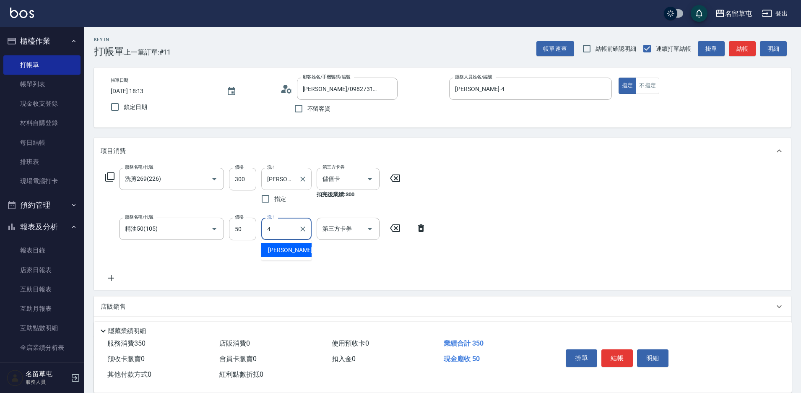
type input "[PERSON_NAME]-4"
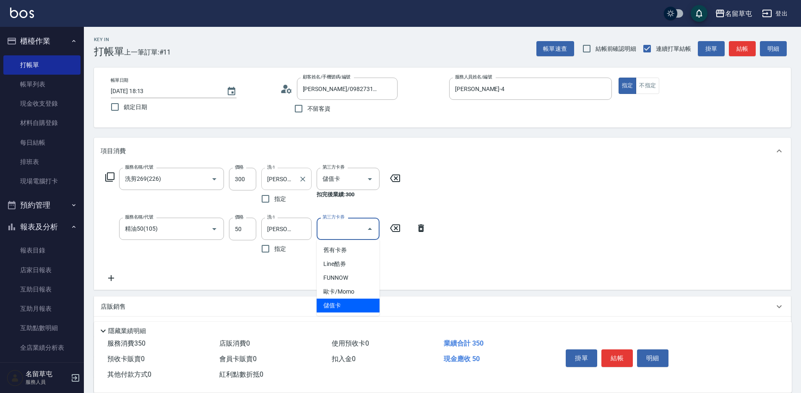
type input "儲值卡"
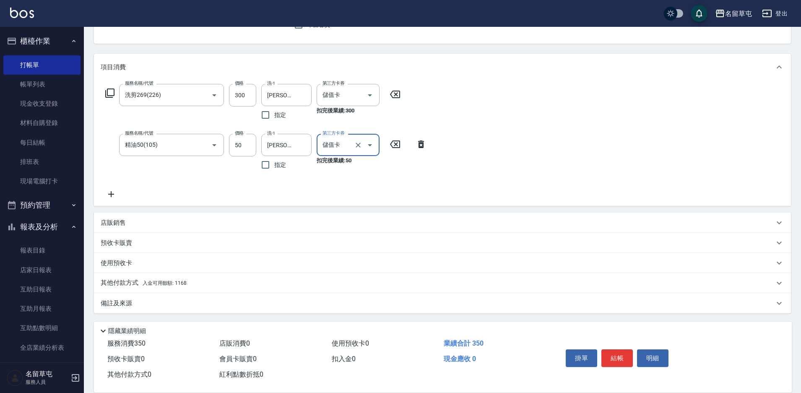
scroll to position [85, 0]
click at [115, 277] on div "其他付款方式 入金可用餘額: 1168" at bounding box center [442, 282] width 697 height 20
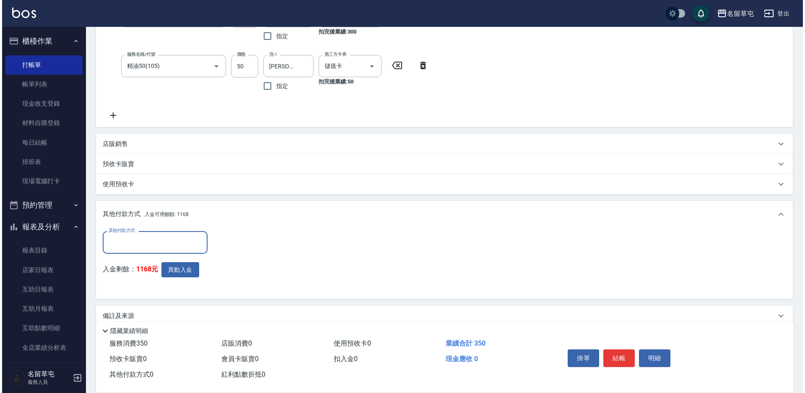
scroll to position [171, 0]
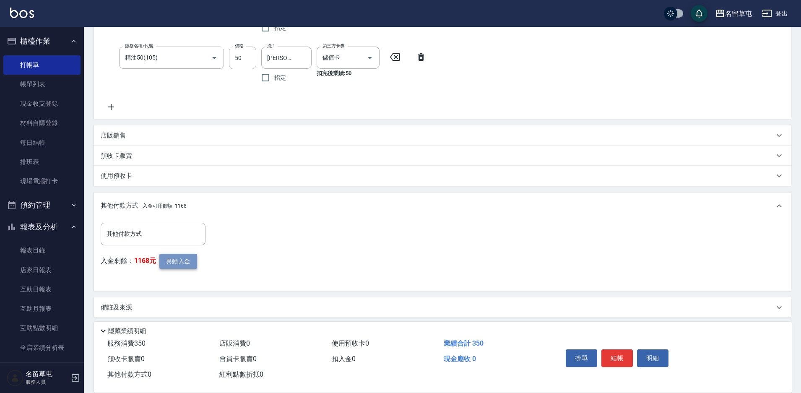
click at [175, 265] on button "異動入金" at bounding box center [178, 262] width 38 height 16
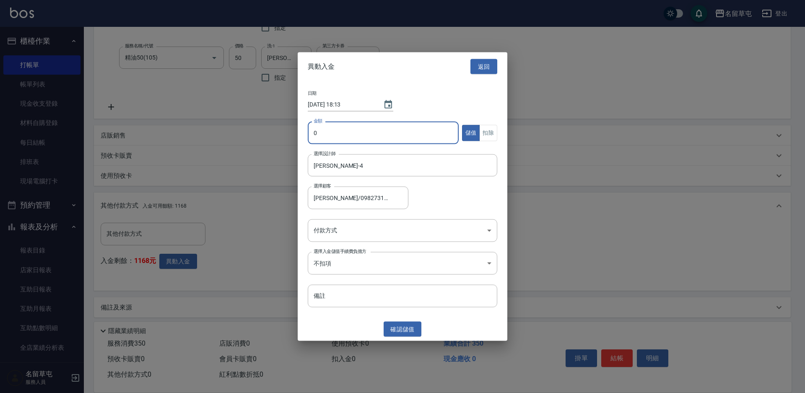
click at [351, 135] on input "0" at bounding box center [383, 133] width 151 height 23
type input "350"
click at [487, 133] on button "扣除" at bounding box center [488, 133] width 18 height 16
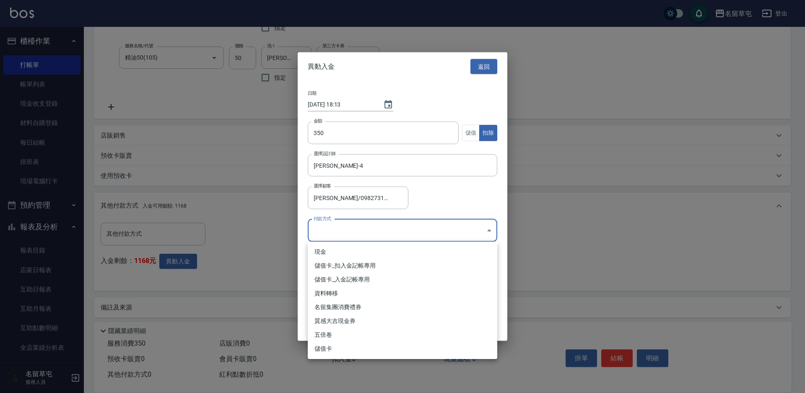
click at [360, 237] on body "名留草屯 登出 櫃檯作業 打帳單 帳單列表 現金收支登錄 材料自購登錄 每日結帳 排班表 現場電腦打卡 預約管理 預約管理 單日預約紀錄 單週預約紀錄 報表及…" at bounding box center [402, 113] width 805 height 569
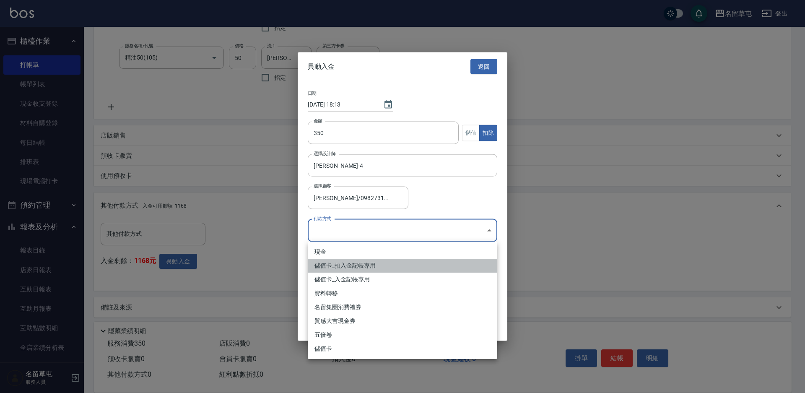
click at [360, 264] on li "儲值卡_扣入金記帳專用" at bounding box center [403, 266] width 190 height 14
type input "儲值卡_扣入金記帳專用"
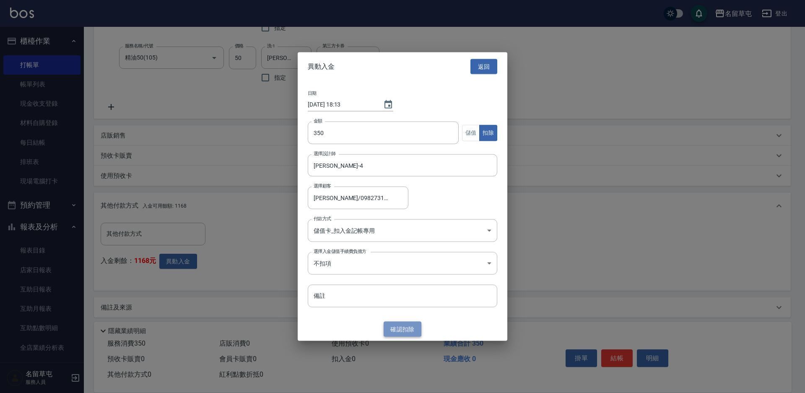
click at [402, 327] on button "確認 扣除" at bounding box center [403, 329] width 38 height 16
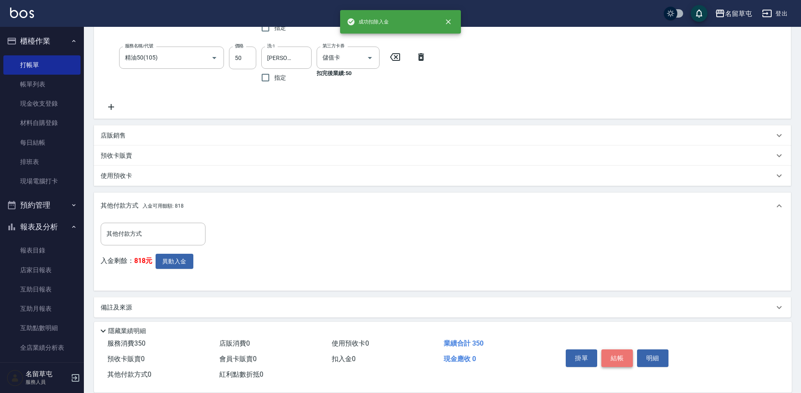
click at [616, 355] on button "結帳" at bounding box center [616, 358] width 31 height 18
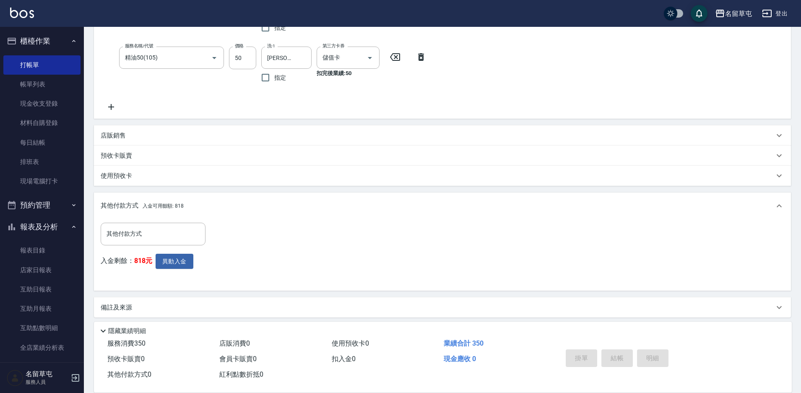
type input "[DATE] 18:14"
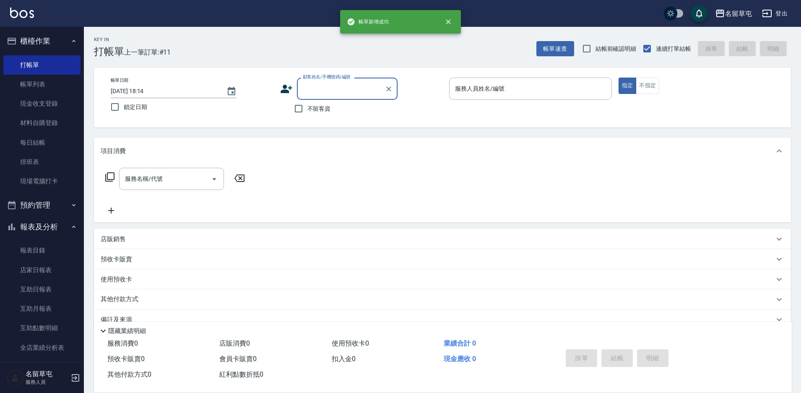
scroll to position [0, 0]
click at [304, 113] on input "不留客資" at bounding box center [299, 109] width 18 height 18
checkbox input "true"
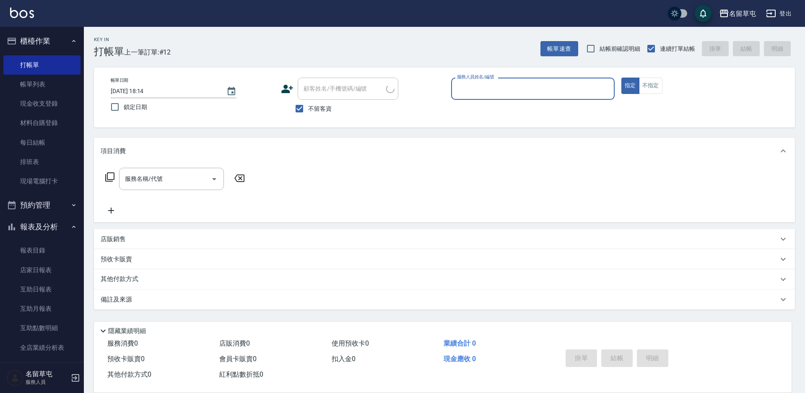
type input "莊凱全/0922534357/"
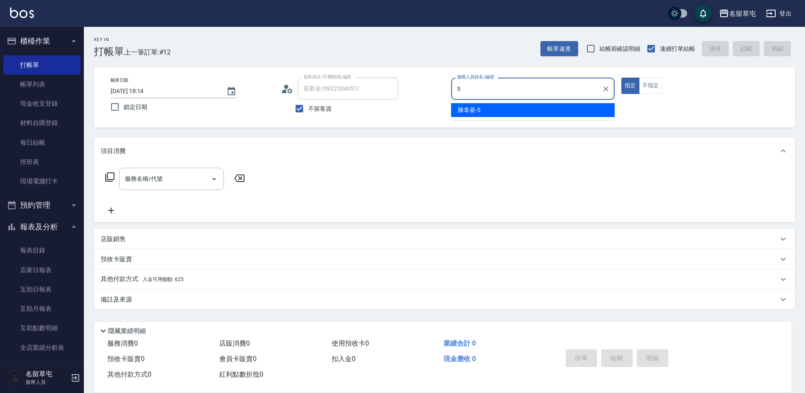
type input "[PERSON_NAME]-5"
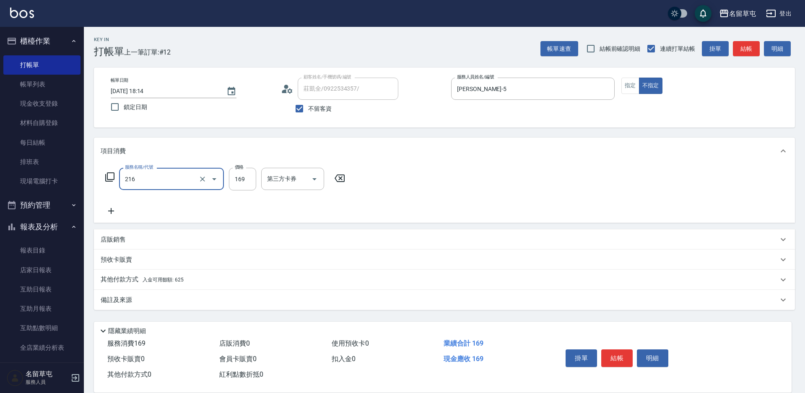
type input "剪髮169(216)"
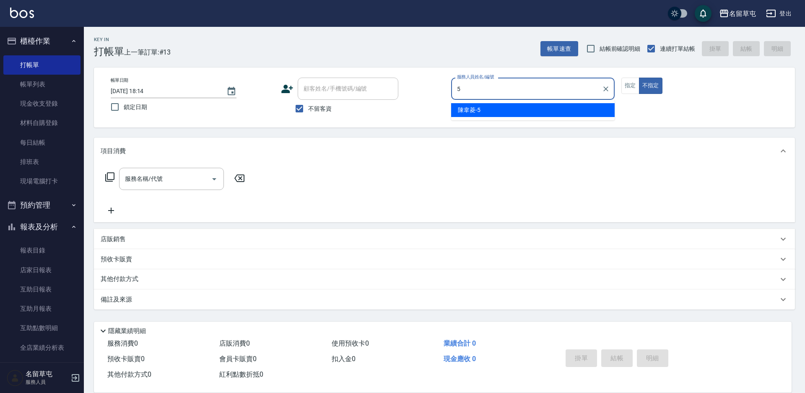
type input "[PERSON_NAME]-5"
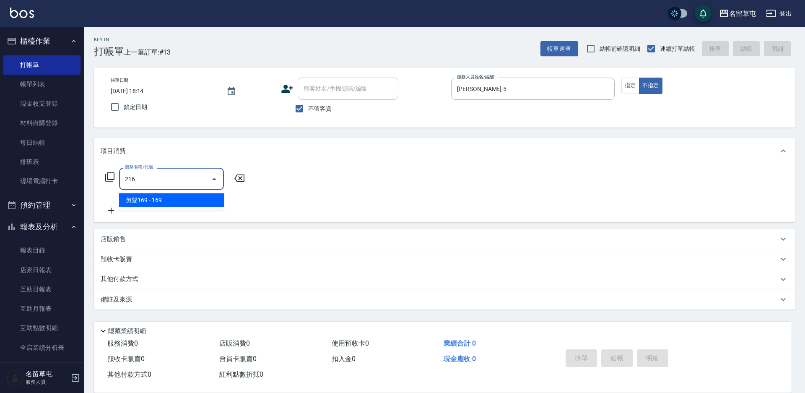
type input "剪髮169(216)"
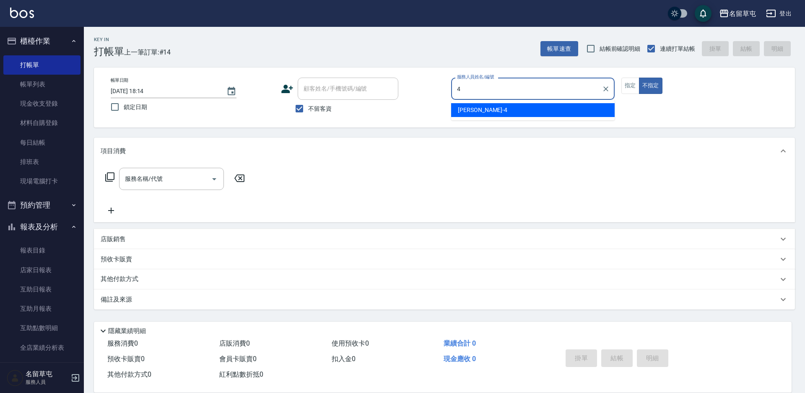
type input "[PERSON_NAME]-4"
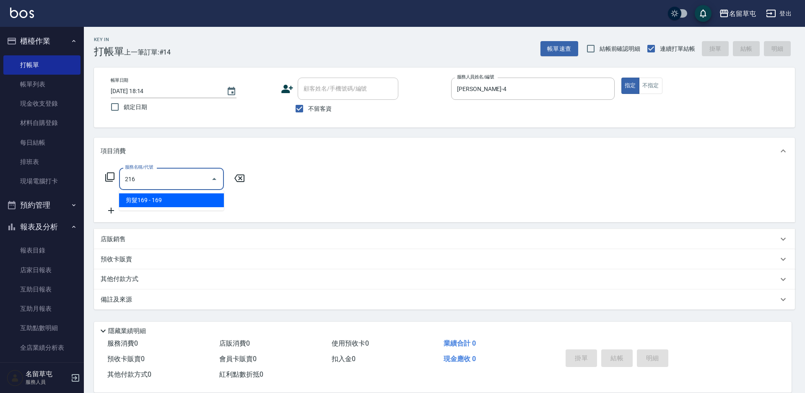
type input "剪髮169(216)"
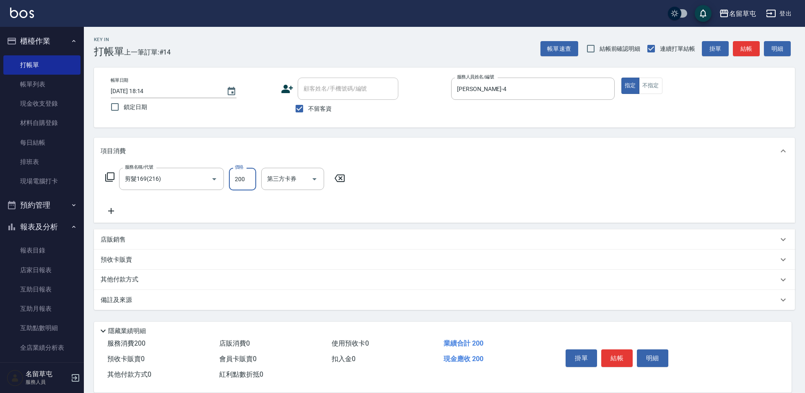
type input "200"
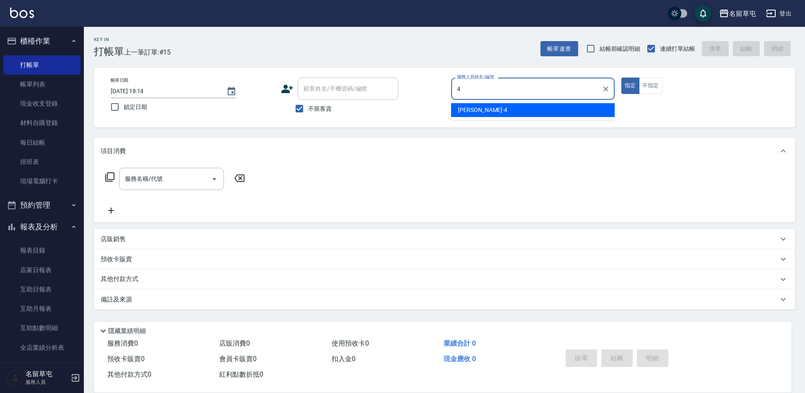
type input "[PERSON_NAME]-4"
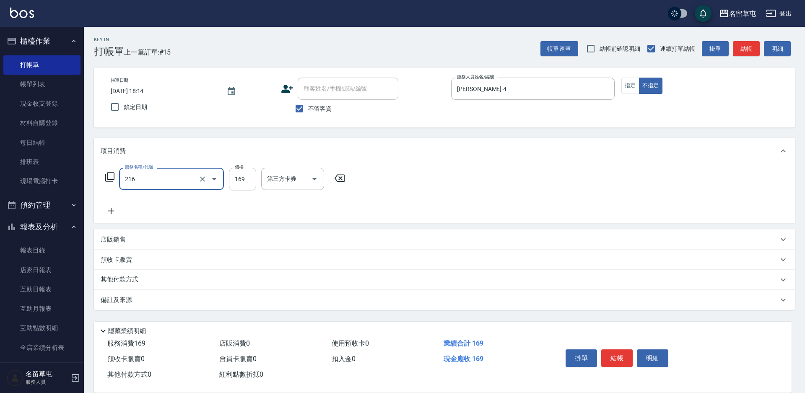
type input "剪髮169(216)"
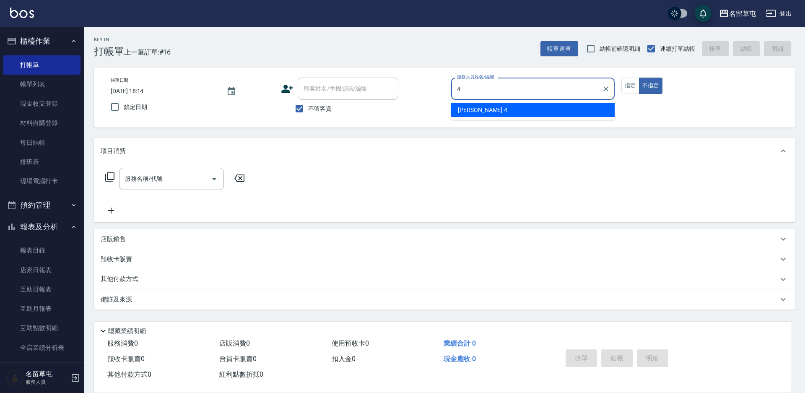
type input "[PERSON_NAME]-4"
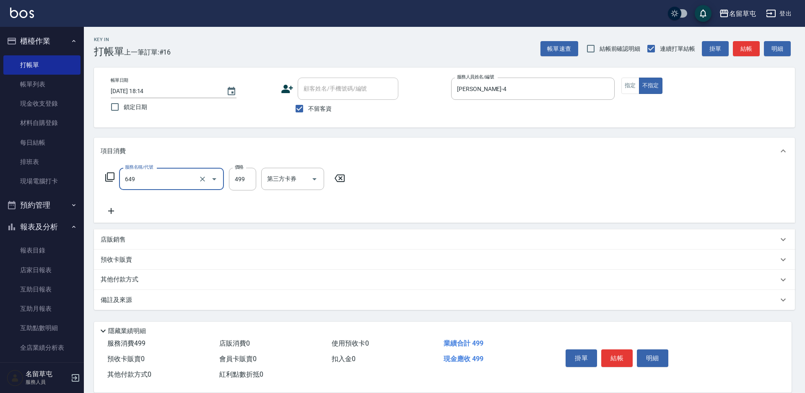
type input "角質499(649)"
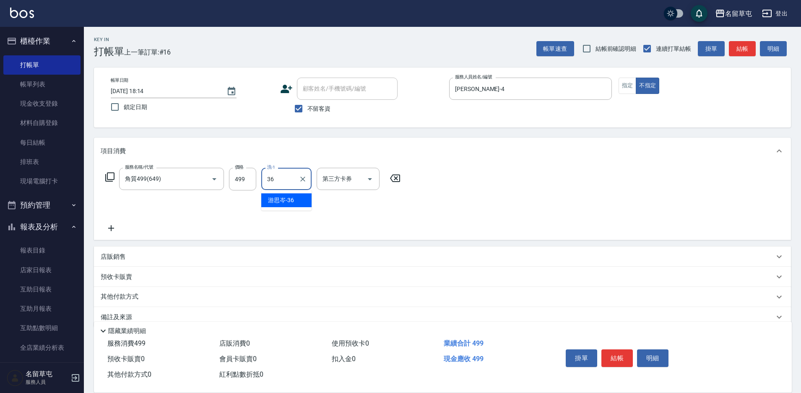
type input "游思岑-36"
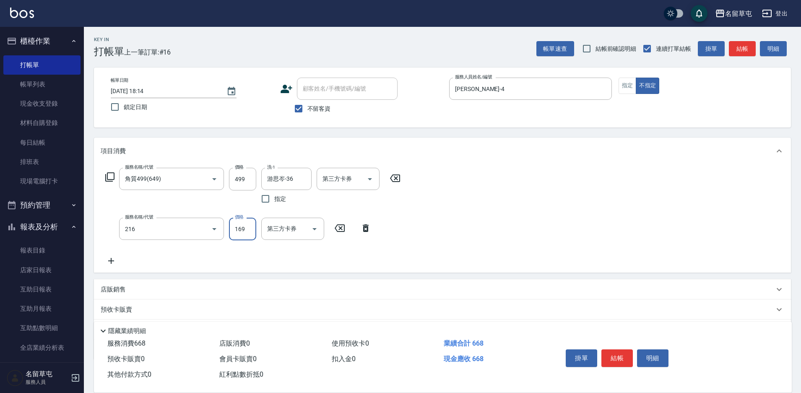
type input "剪髮169(216)"
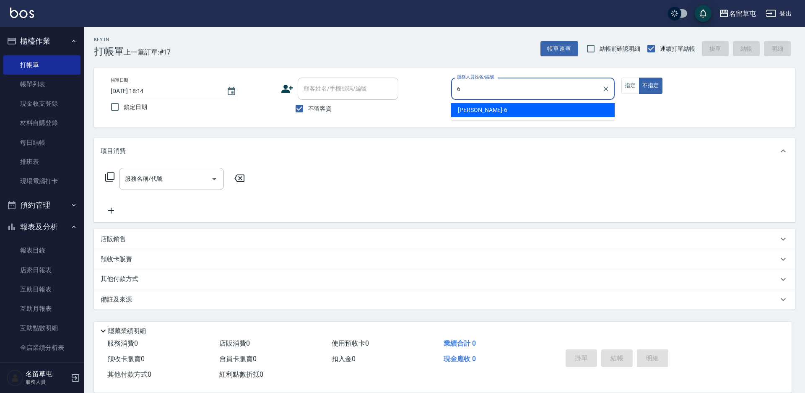
type input "[PERSON_NAME]-6"
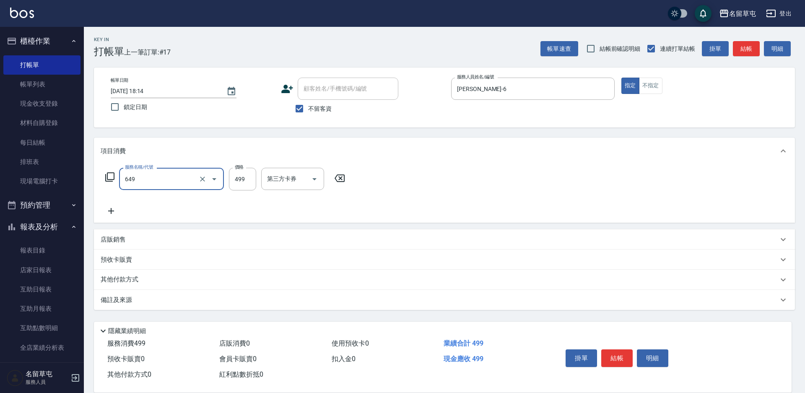
type input "角質499(649)"
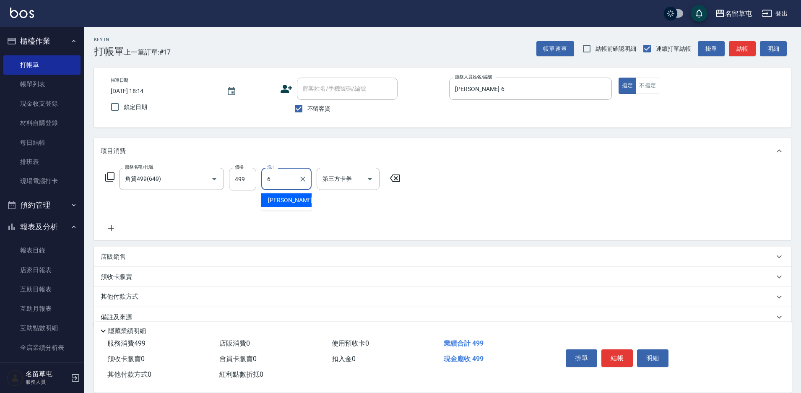
type input "[PERSON_NAME]-6"
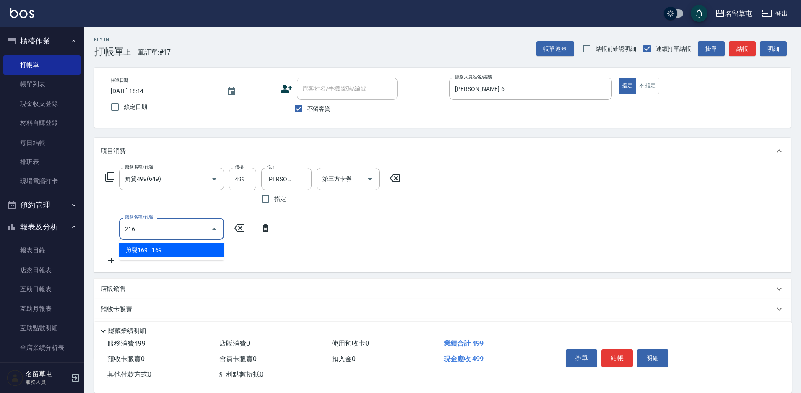
type input "剪髮169(216)"
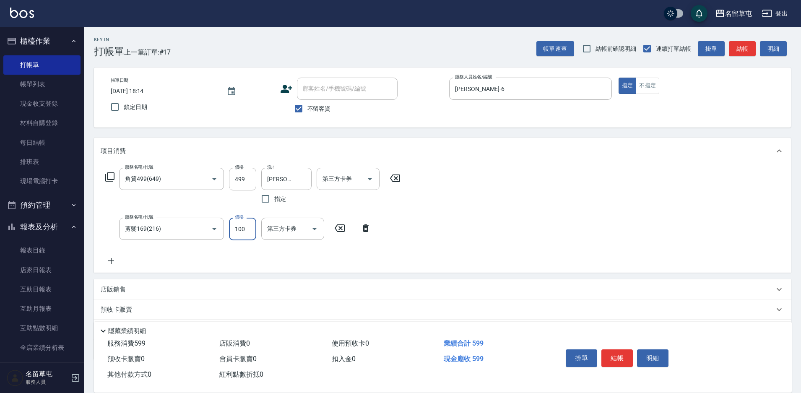
type input "100"
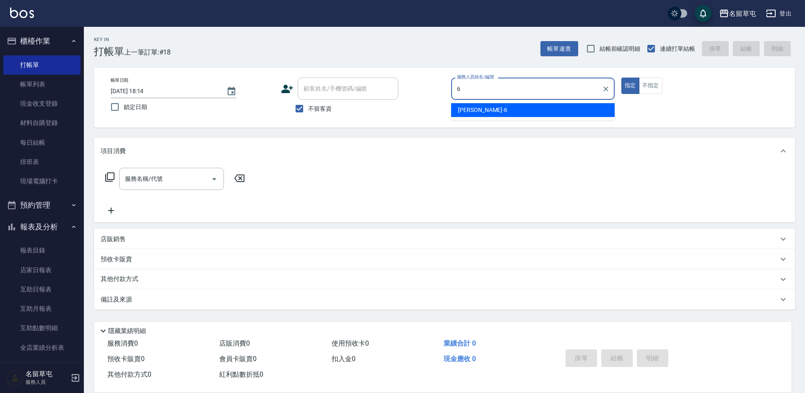
type input "[PERSON_NAME]-6"
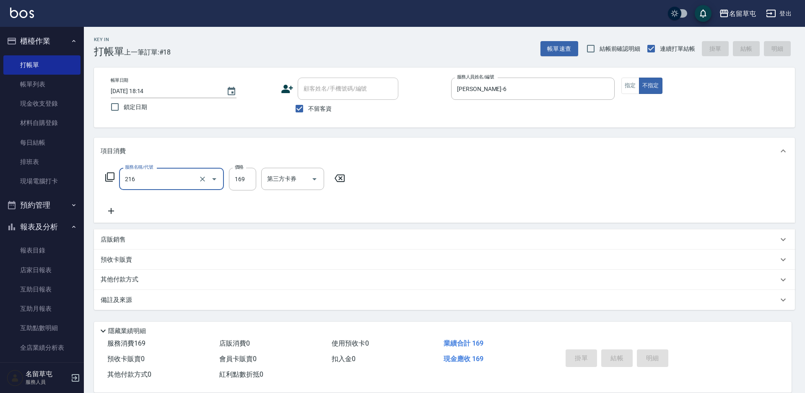
type input "216"
type input "[DATE] 18:15"
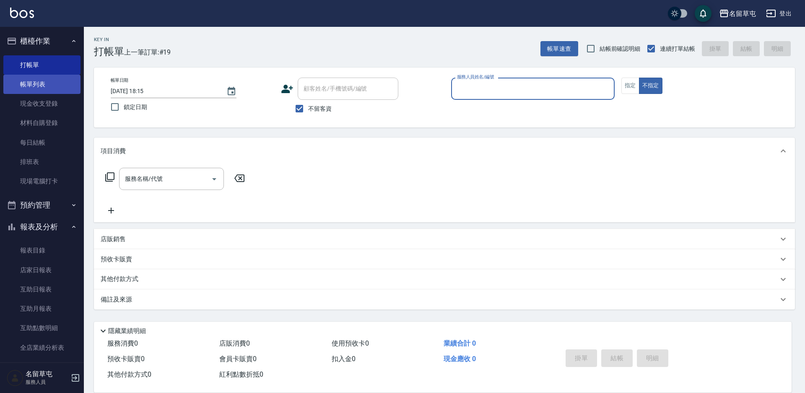
click at [29, 86] on link "帳單列表" at bounding box center [41, 84] width 77 height 19
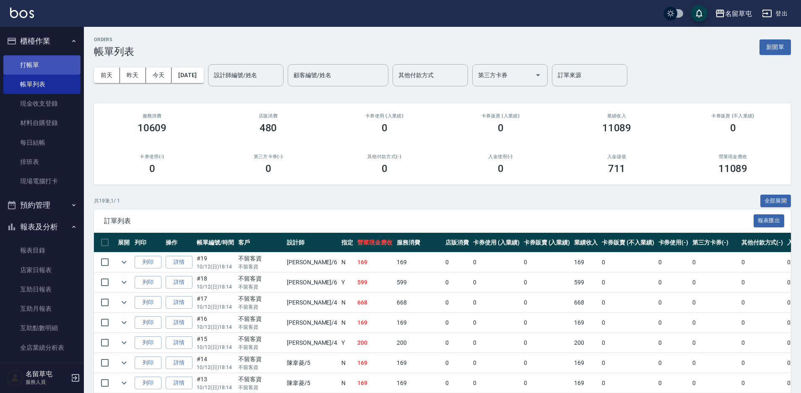
click at [44, 67] on link "打帳單" at bounding box center [41, 64] width 77 height 19
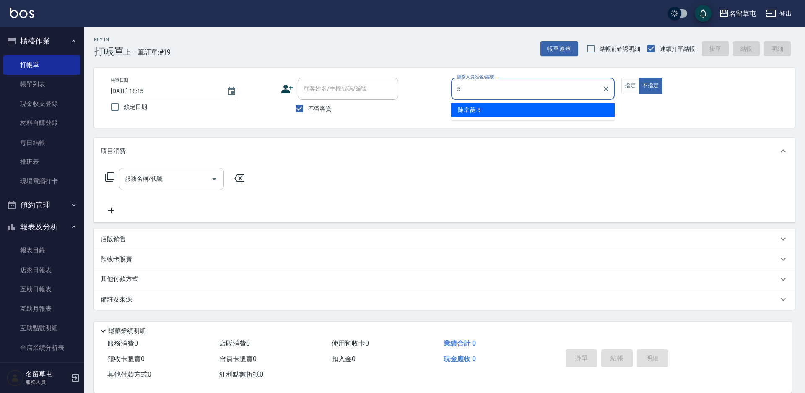
type input "[PERSON_NAME]-5"
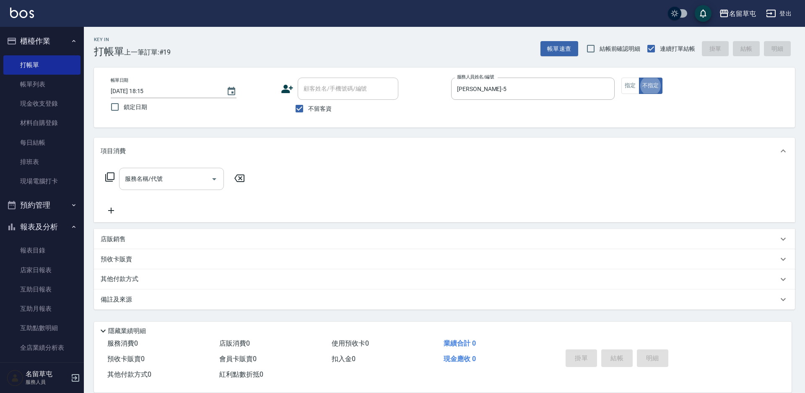
type button "false"
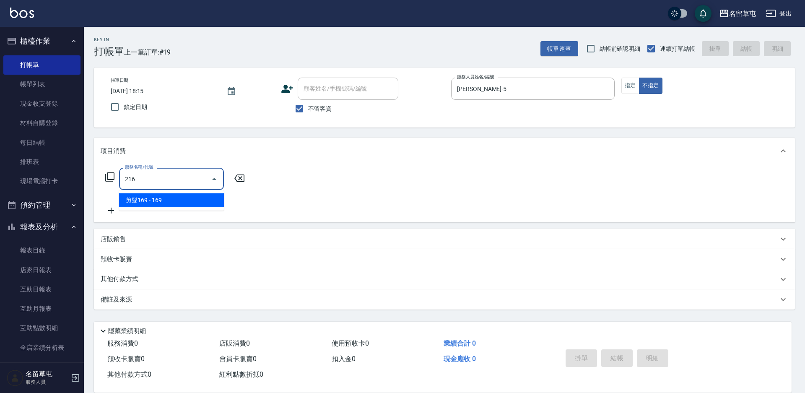
type input "剪髮169(216)"
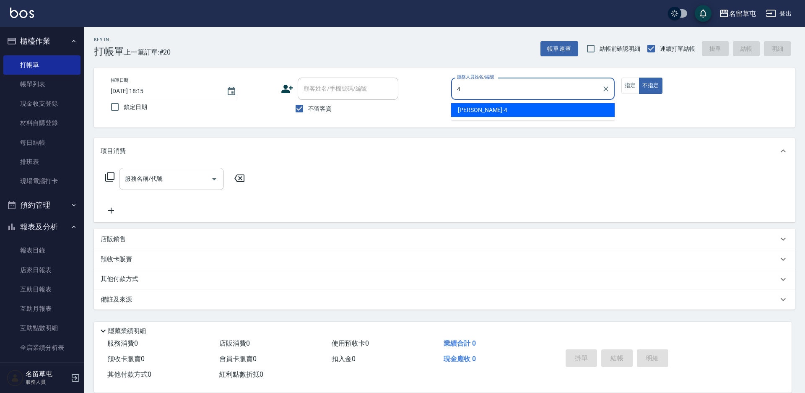
type input "[PERSON_NAME]-4"
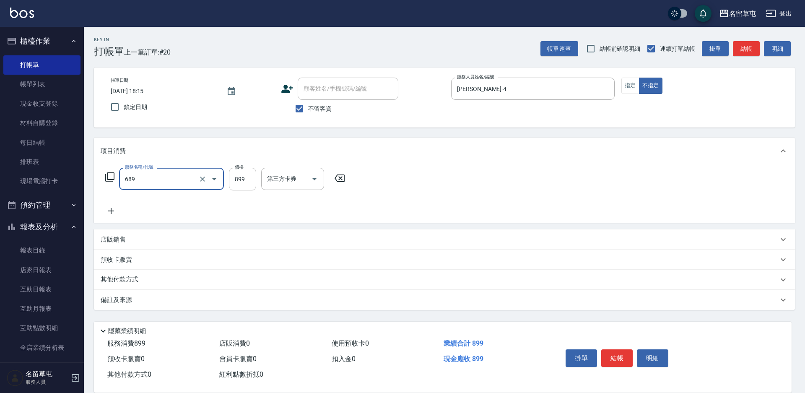
type input "芳療spa899(689)"
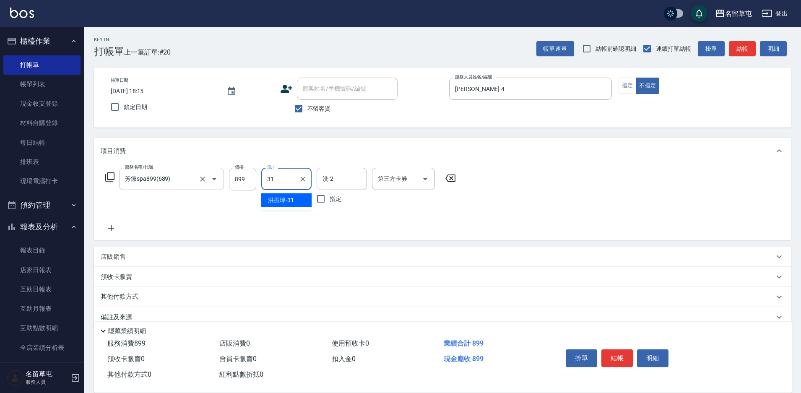
type input "[PERSON_NAME]-31"
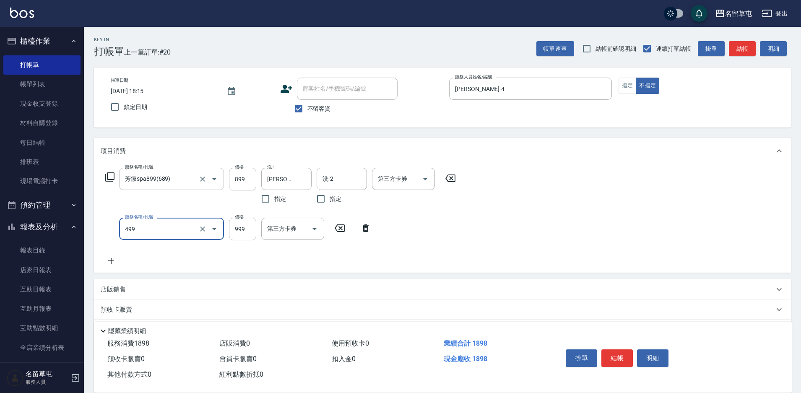
type input "染髮999(499)"
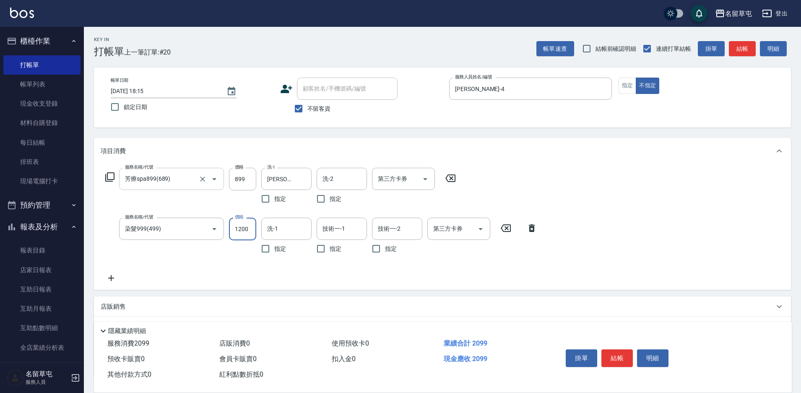
type input "1200"
type input "[PERSON_NAME]-31"
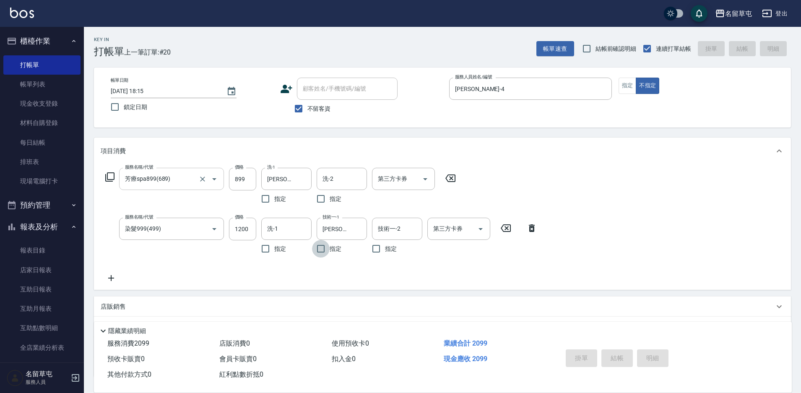
type input "[DATE] 18:16"
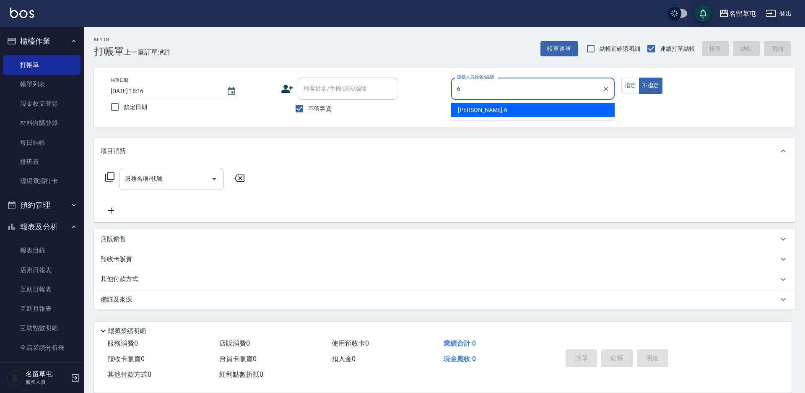
type input "[PERSON_NAME]-6"
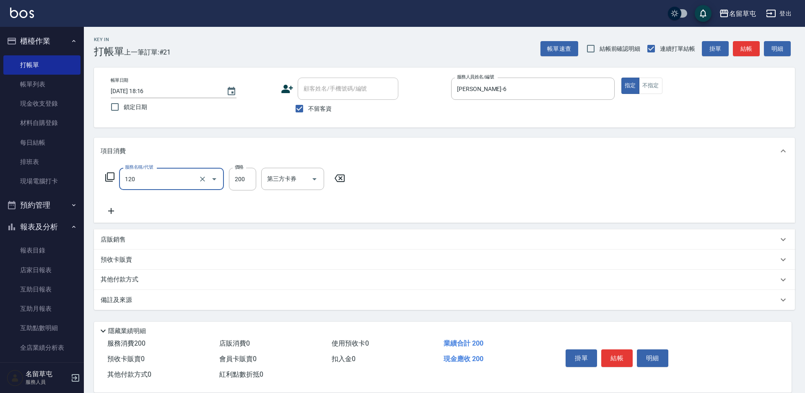
type input "New洗200(120)"
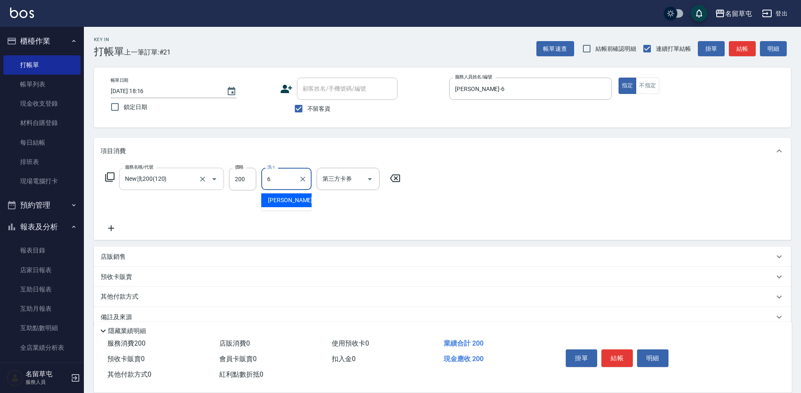
type input "[PERSON_NAME]-6"
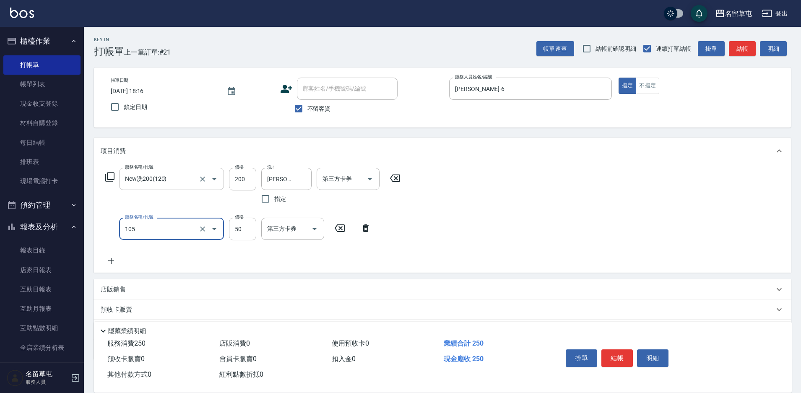
type input "精油50(105)"
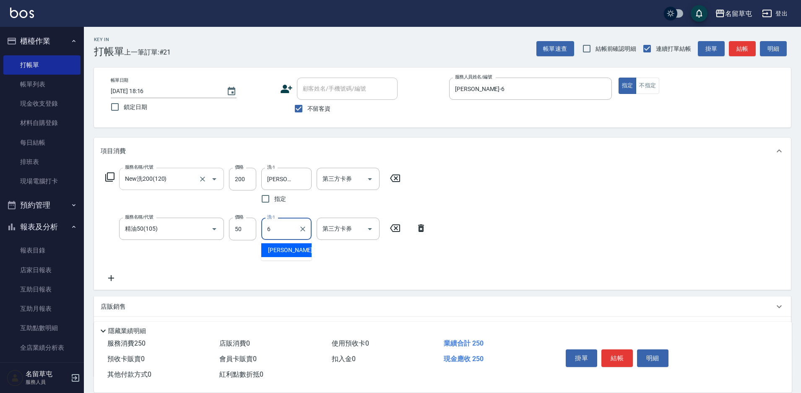
type input "[PERSON_NAME]-6"
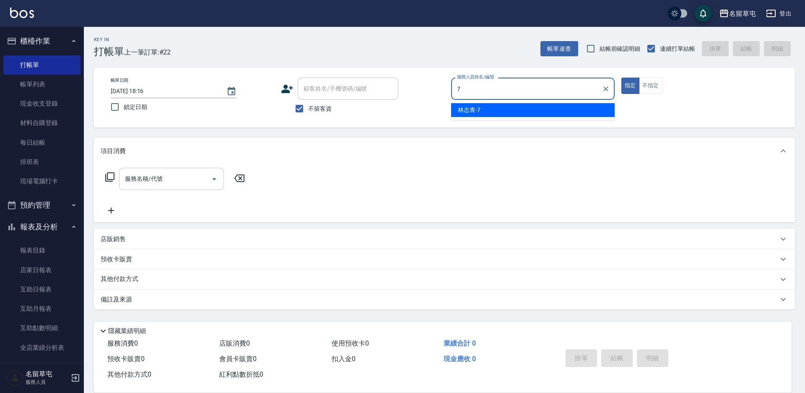
type input "林志青-7"
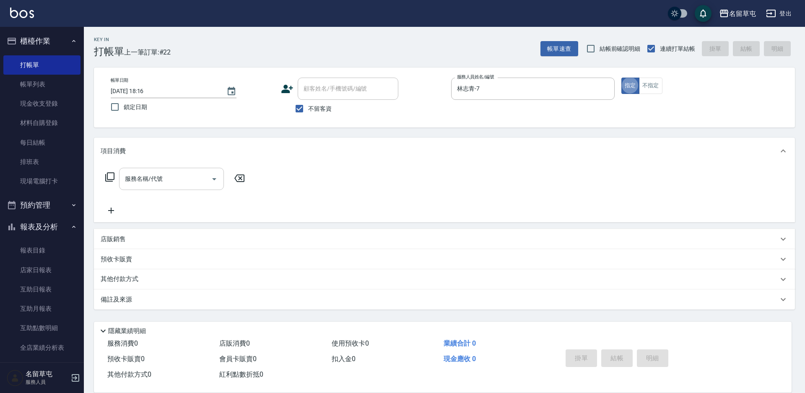
type button "true"
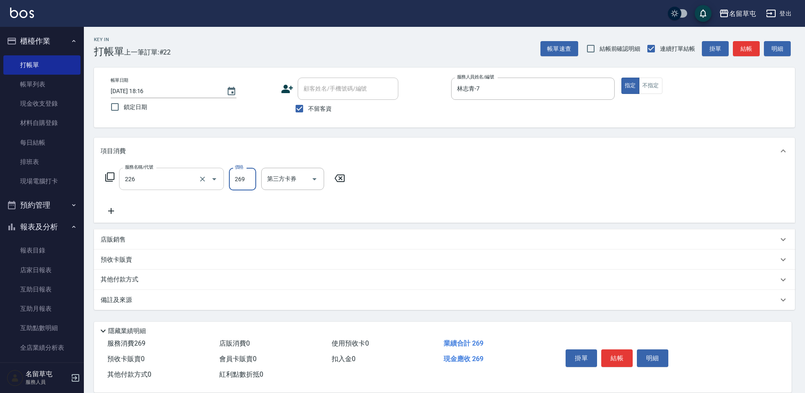
type input "洗剪269(226)"
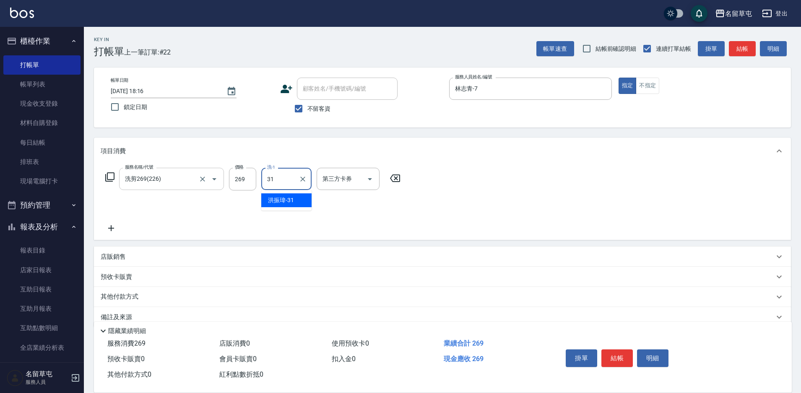
type input "[PERSON_NAME]-31"
click at [239, 172] on input "269" at bounding box center [242, 179] width 27 height 23
type input "350"
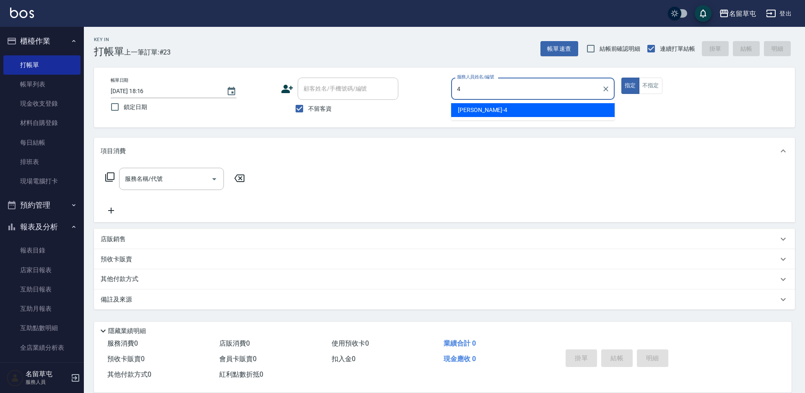
type input "[PERSON_NAME]-4"
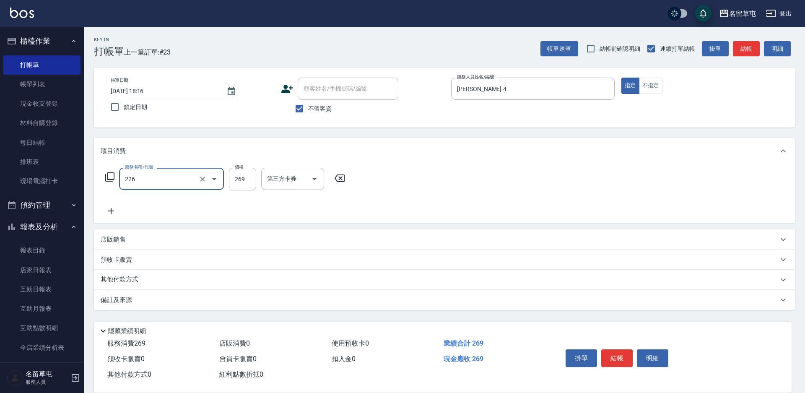
type input "洗剪269(226)"
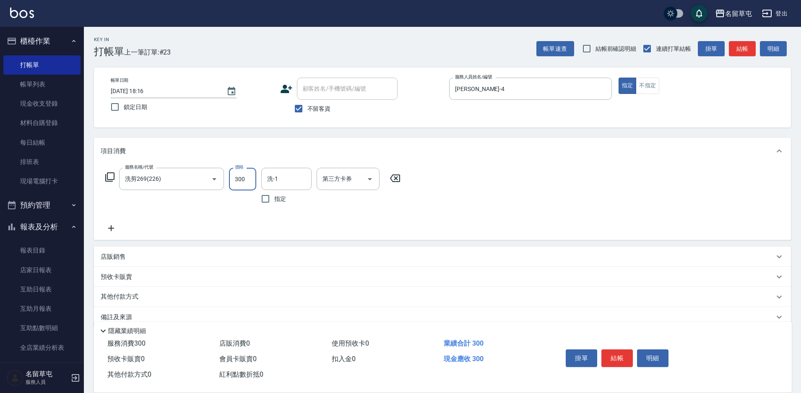
type input "300"
type input "[PERSON_NAME]-4"
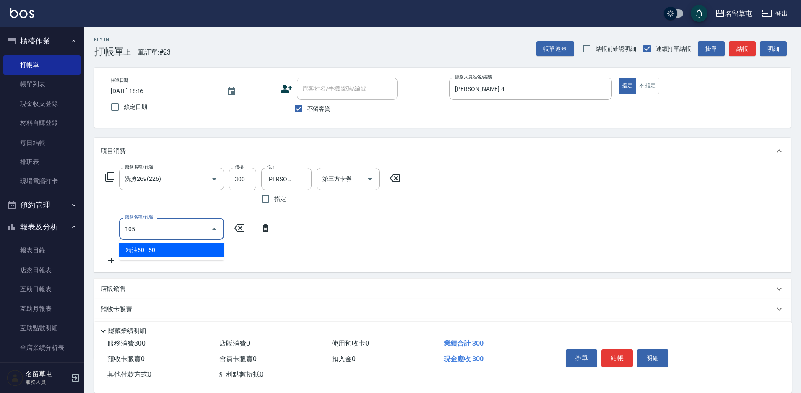
type input "精油50(105)"
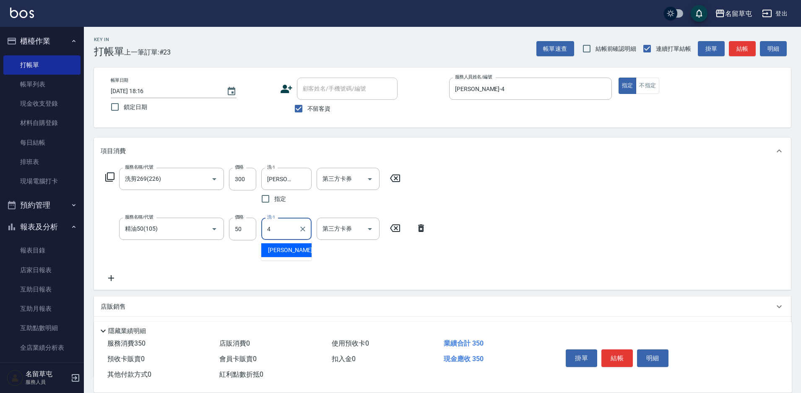
type input "[PERSON_NAME]-4"
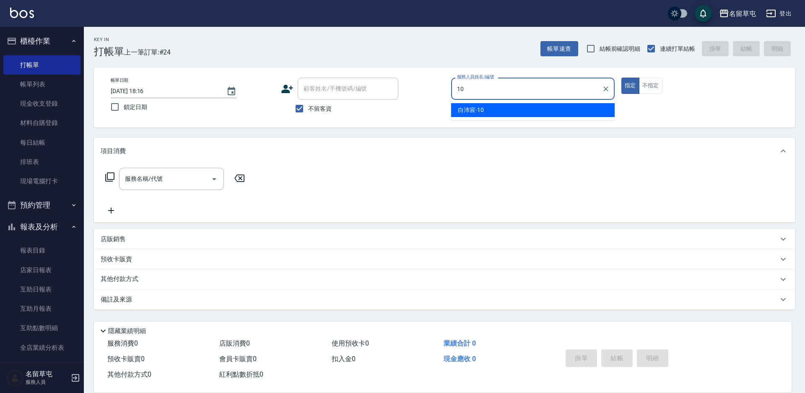
type input "[PERSON_NAME]-10"
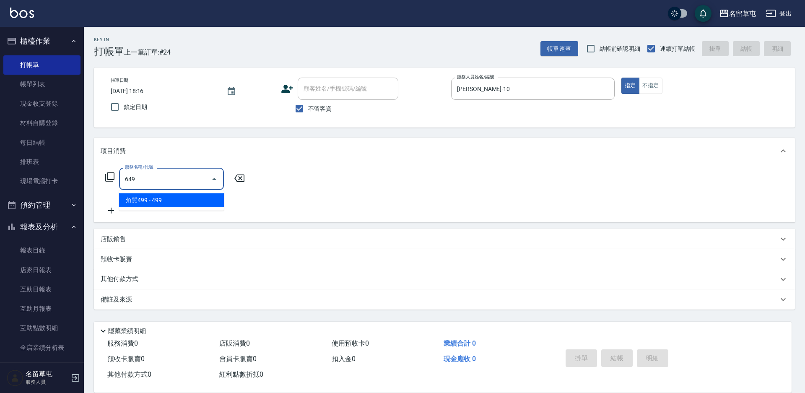
type input "角質499(649)"
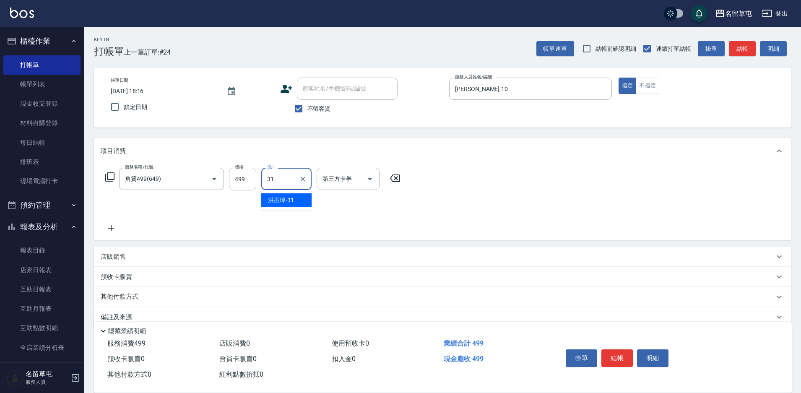
type input "[PERSON_NAME]-31"
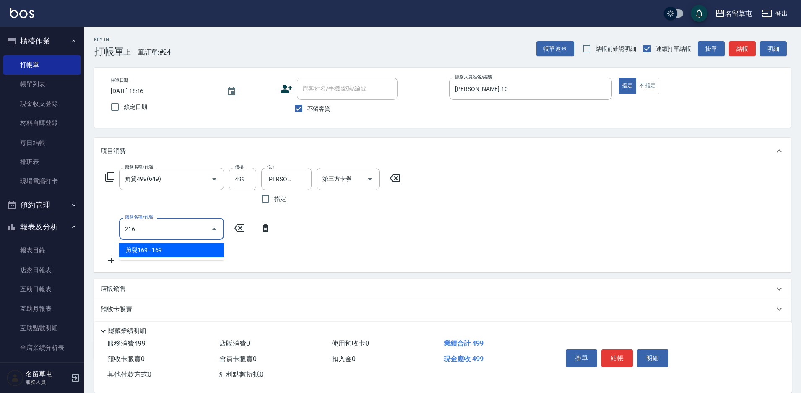
type input "剪髮169(216)"
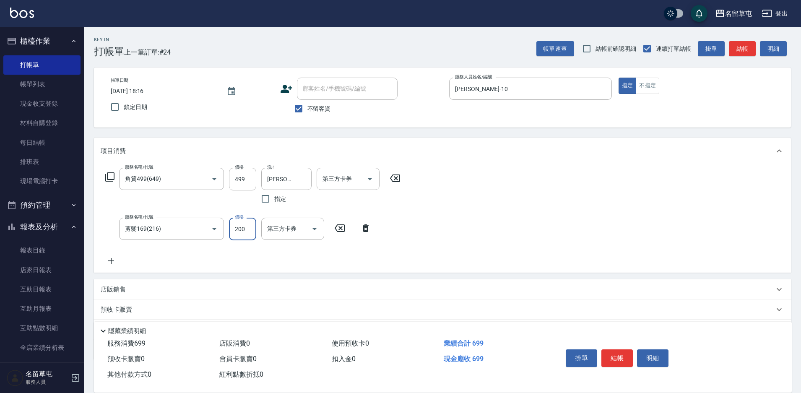
type input "200"
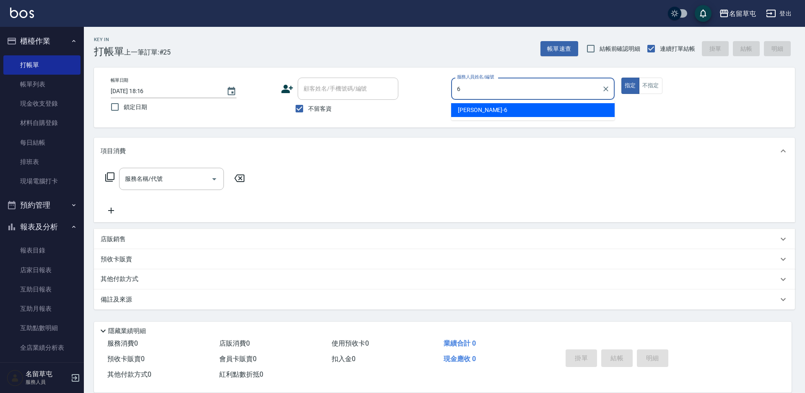
type input "[PERSON_NAME]-6"
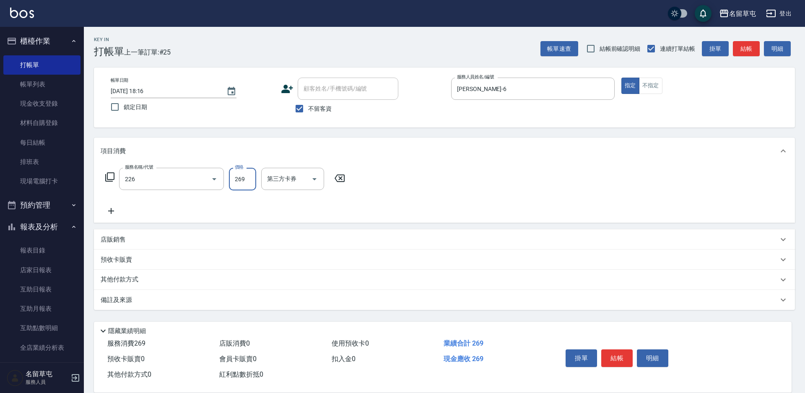
type input "洗剪269(226)"
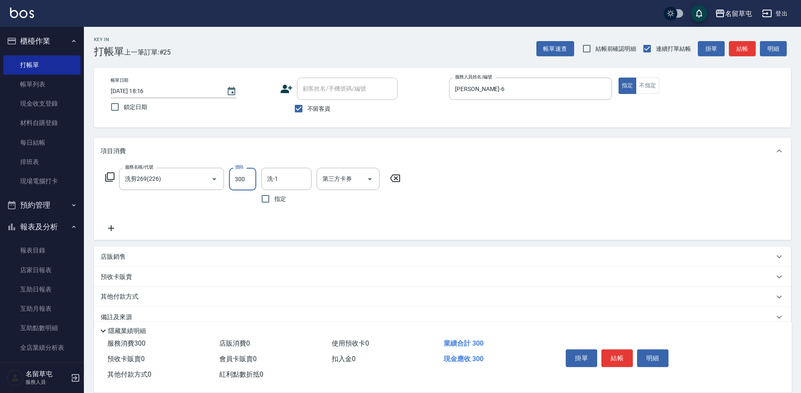
type input "300"
type input "[PERSON_NAME]-6"
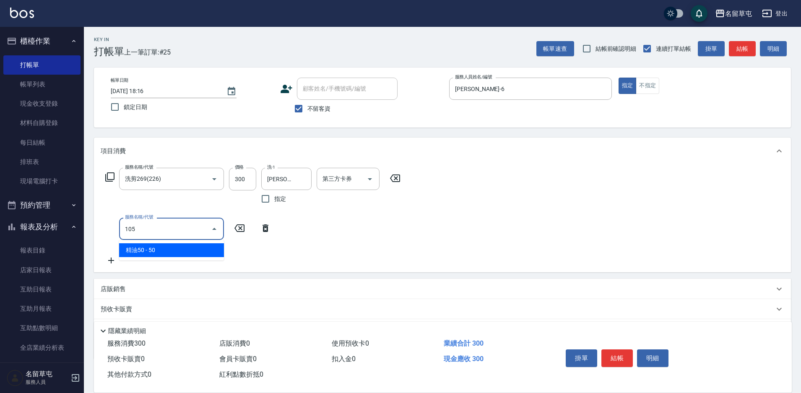
type input "精油50(105)"
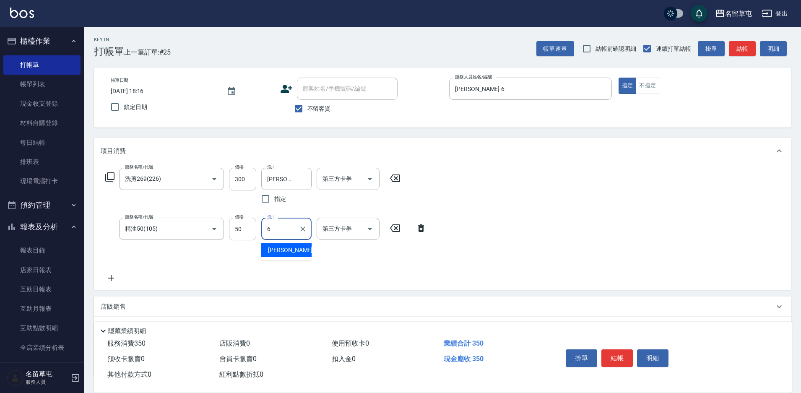
type input "[PERSON_NAME]-6"
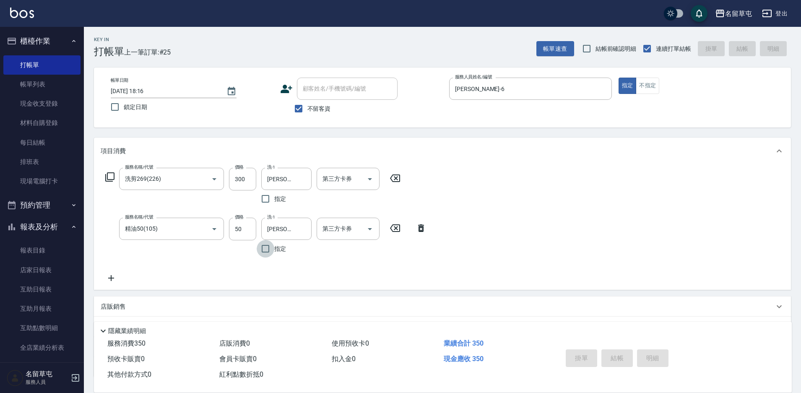
type input "[DATE] 18:17"
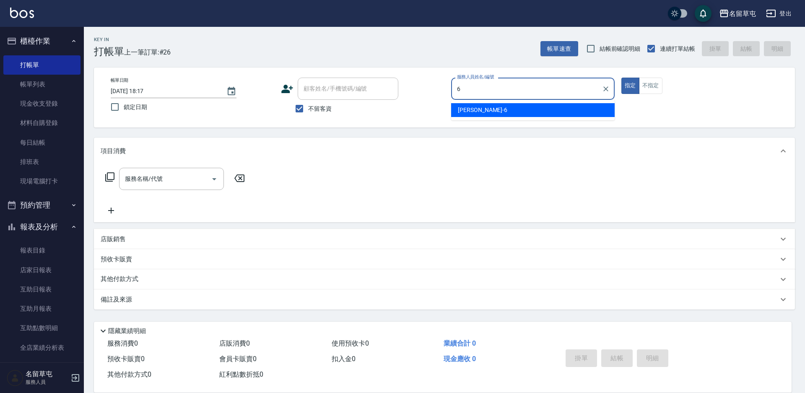
type input "[PERSON_NAME]-6"
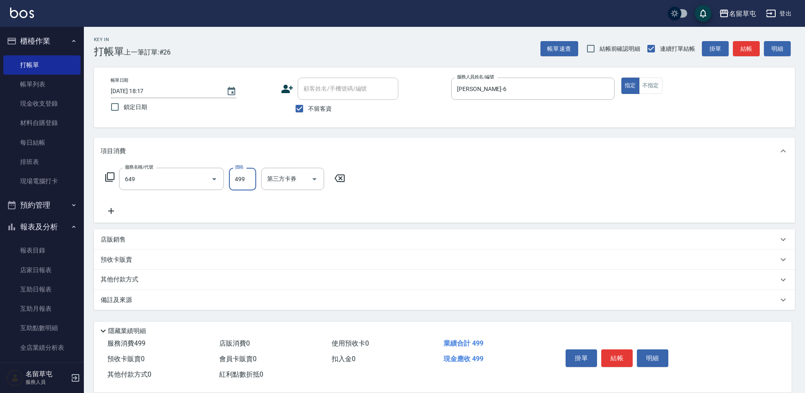
type input "角質499(649)"
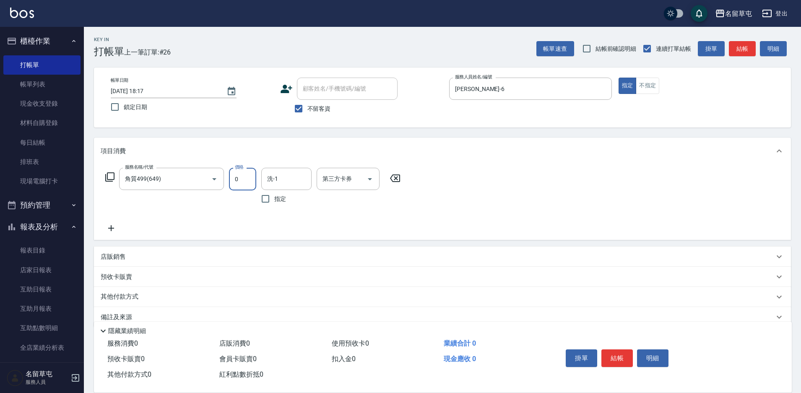
type input "0"
type input "[PERSON_NAME]-31"
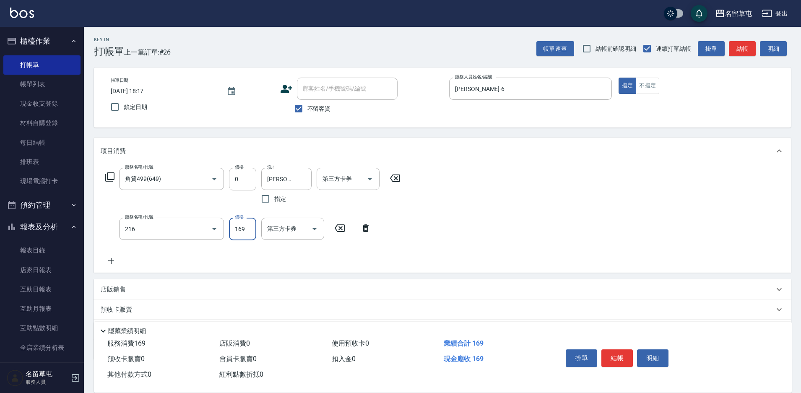
type input "剪髮169(216)"
click at [240, 221] on input "12" at bounding box center [242, 229] width 27 height 23
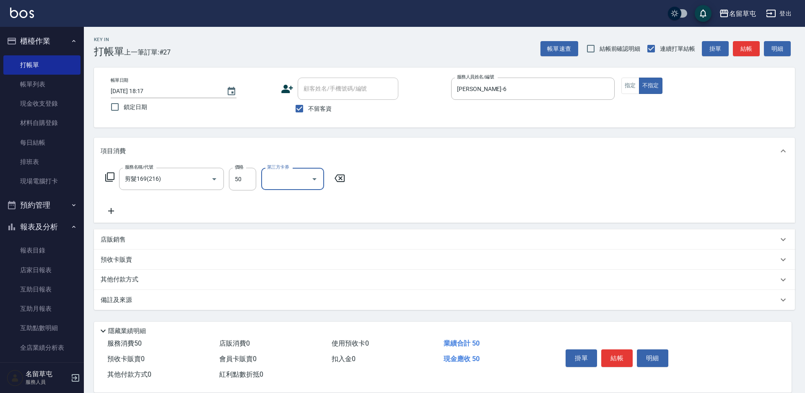
click at [627, 364] on div "掛單 結帳 明細" at bounding box center [616, 359] width 109 height 26
click at [620, 352] on button "結帳" at bounding box center [616, 358] width 31 height 18
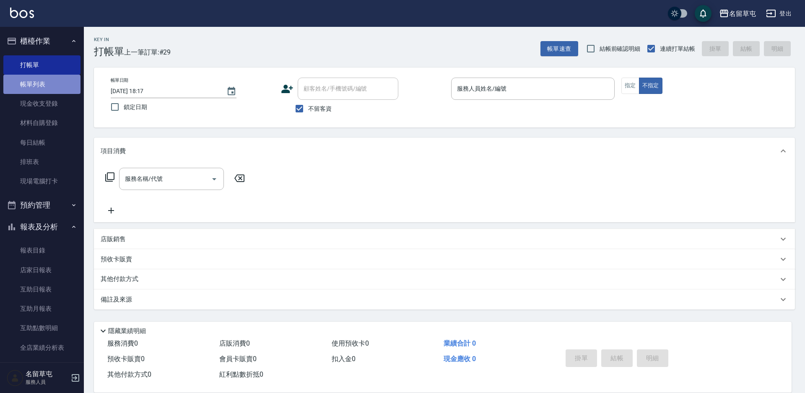
click at [45, 86] on link "帳單列表" at bounding box center [41, 84] width 77 height 19
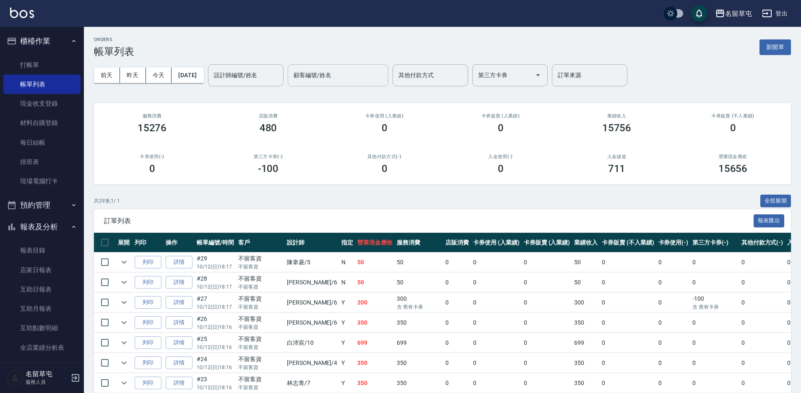
click at [339, 80] on input "顧客編號/姓名" at bounding box center [337, 75] width 93 height 15
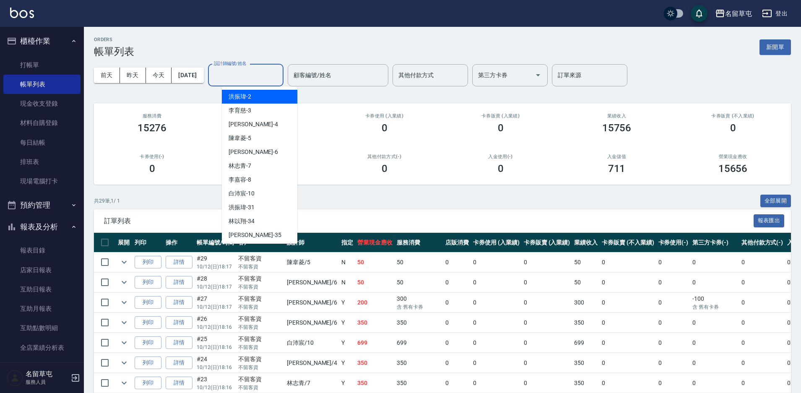
click at [247, 71] on input "設計師編號/姓名" at bounding box center [246, 75] width 68 height 15
click at [244, 120] on span "[PERSON_NAME]-4" at bounding box center [253, 124] width 49 height 9
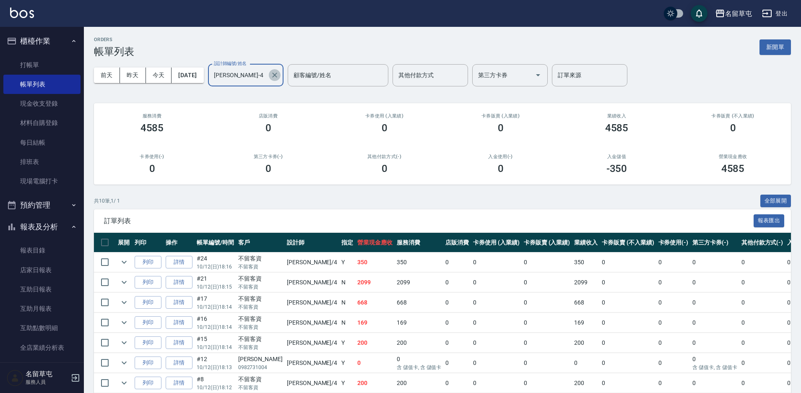
click at [279, 76] on icon "Clear" at bounding box center [275, 75] width 8 height 8
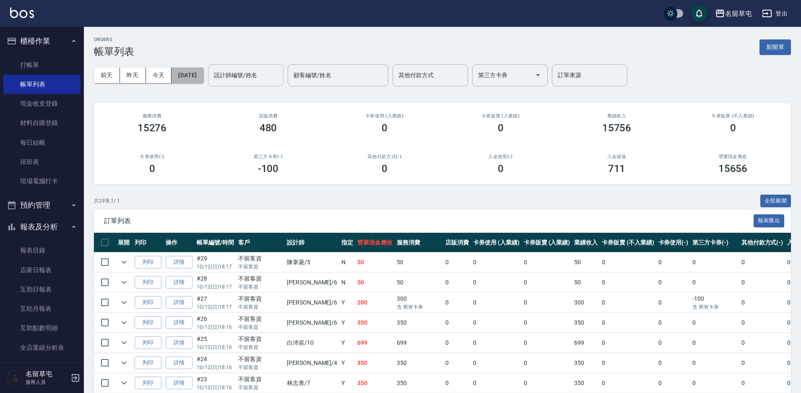
click at [201, 77] on button "[DATE]" at bounding box center [188, 76] width 32 height 16
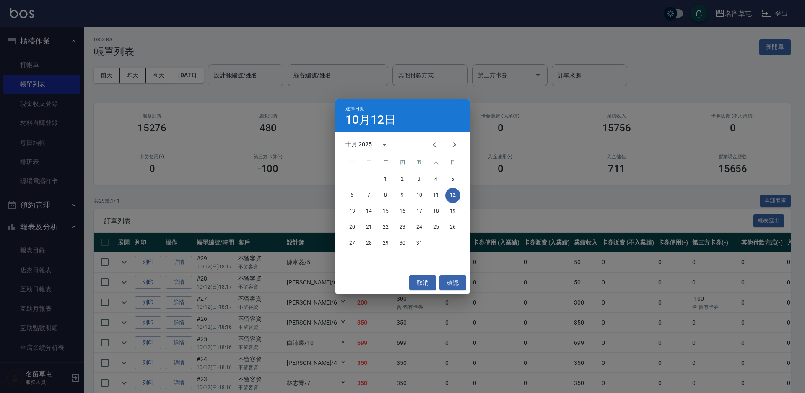
drag, startPoint x: 3, startPoint y: 87, endPoint x: 7, endPoint y: 83, distance: 6.2
click at [2, 88] on div "選擇日期 [DATE] 十月 2025 一 二 三 四 五 六 日 1 2 3 4 5 6 7 8 9 10 11 12 13 14 15 16 17 18 …" at bounding box center [402, 196] width 805 height 393
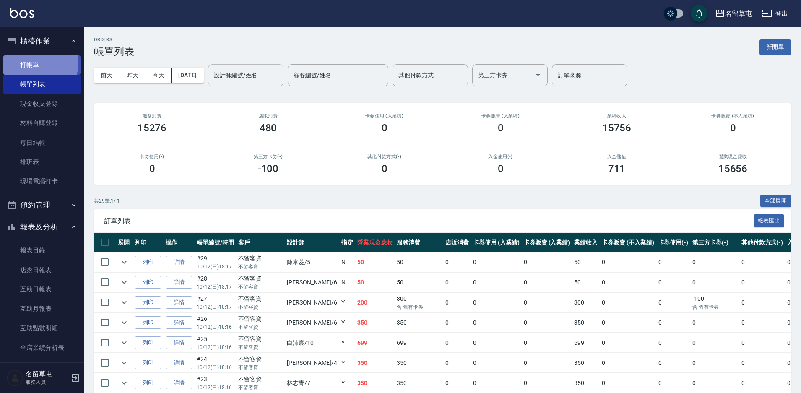
click at [33, 62] on link "打帳單" at bounding box center [41, 64] width 77 height 19
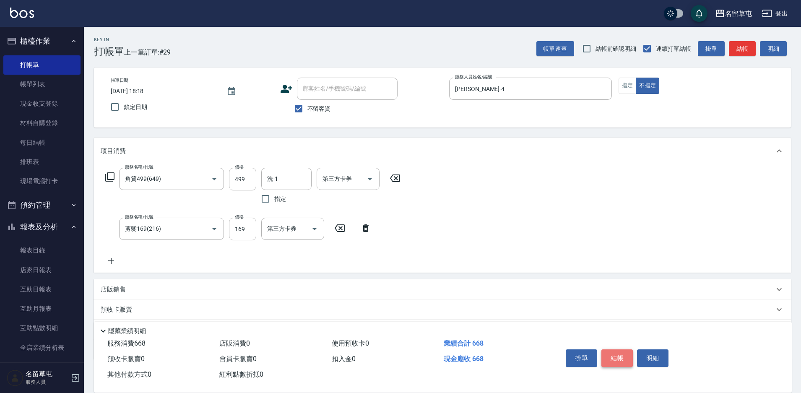
click at [609, 352] on button "結帳" at bounding box center [616, 358] width 31 height 18
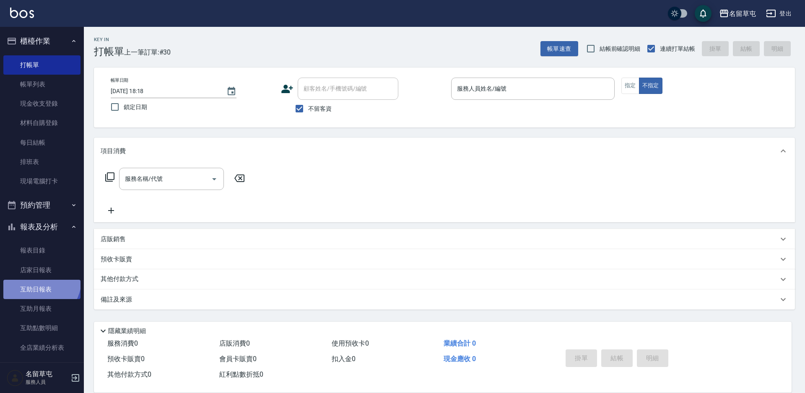
click at [39, 281] on link "互助日報表" at bounding box center [41, 289] width 77 height 19
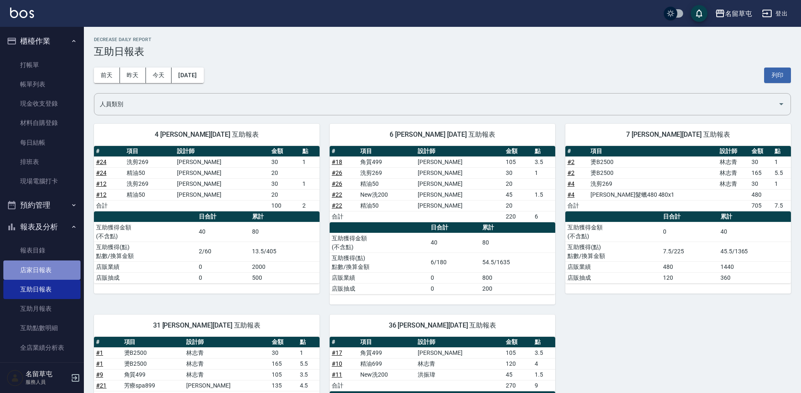
click at [48, 270] on link "店家日報表" at bounding box center [41, 269] width 77 height 19
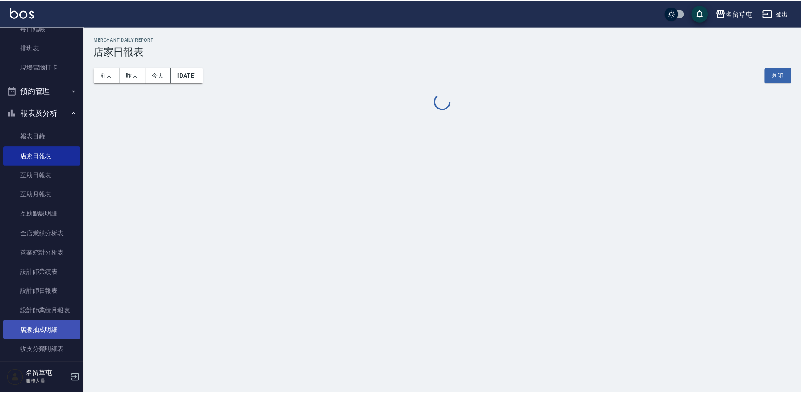
scroll to position [126, 0]
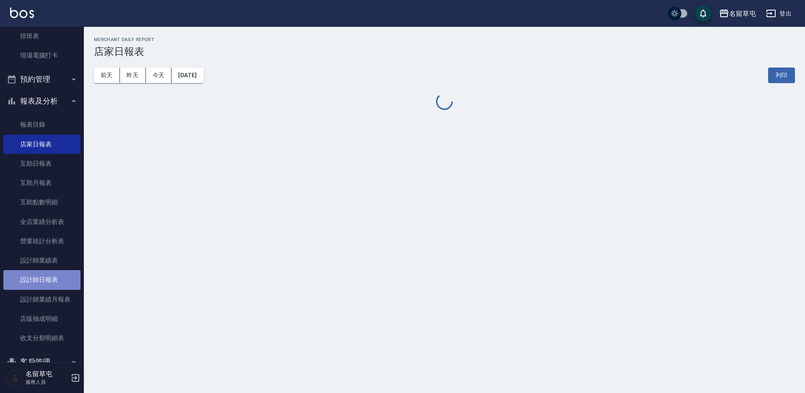
click at [57, 281] on link "設計師日報表" at bounding box center [41, 279] width 77 height 19
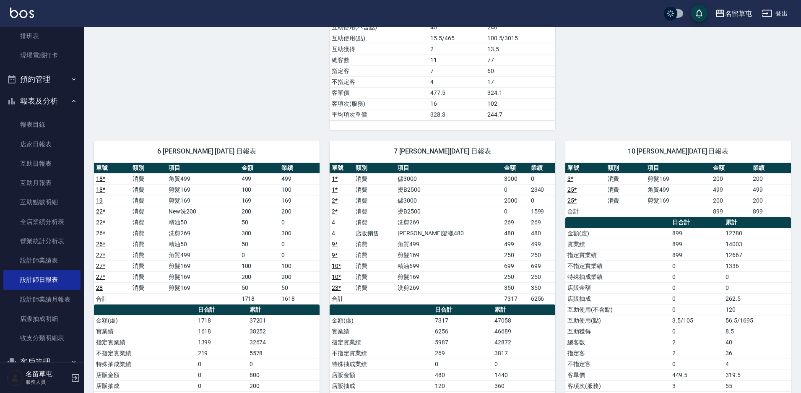
scroll to position [377, 0]
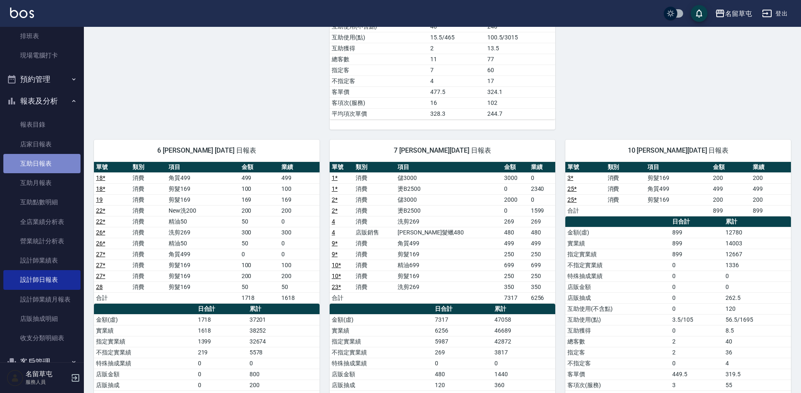
click at [42, 169] on link "互助日報表" at bounding box center [41, 163] width 77 height 19
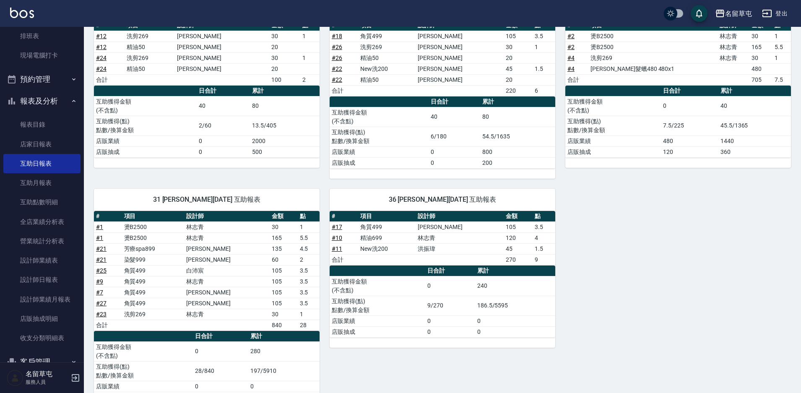
scroll to position [156, 0]
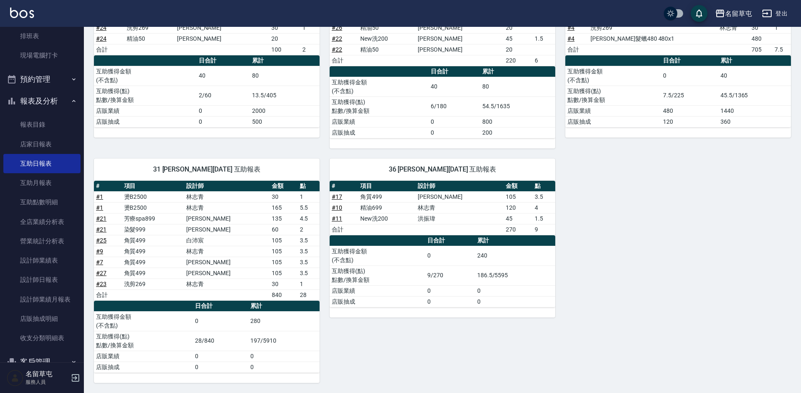
click at [175, 278] on td "角質499" at bounding box center [153, 273] width 62 height 11
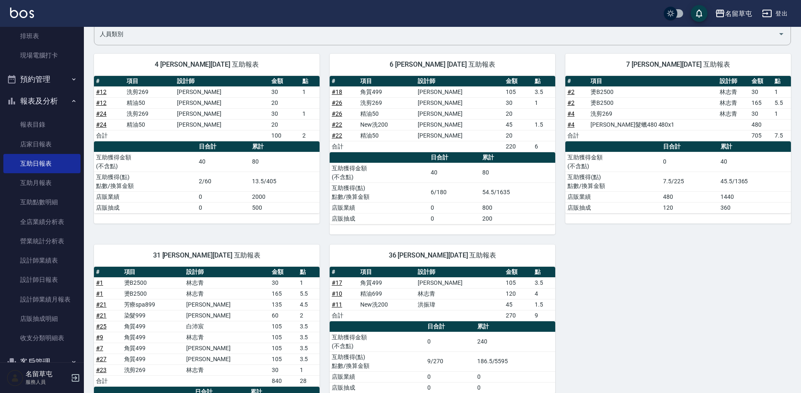
scroll to position [0, 0]
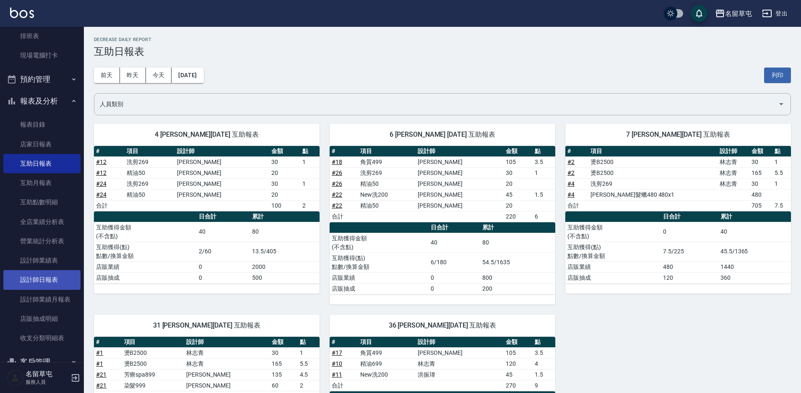
click at [34, 280] on link "設計師日報表" at bounding box center [41, 279] width 77 height 19
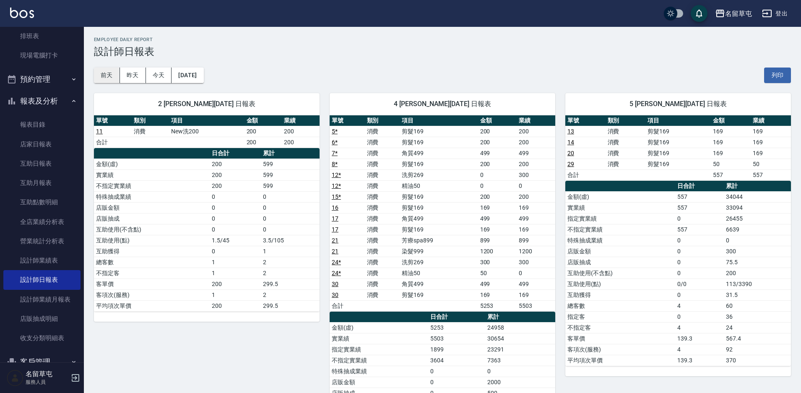
click at [96, 76] on button "前天" at bounding box center [107, 76] width 26 height 16
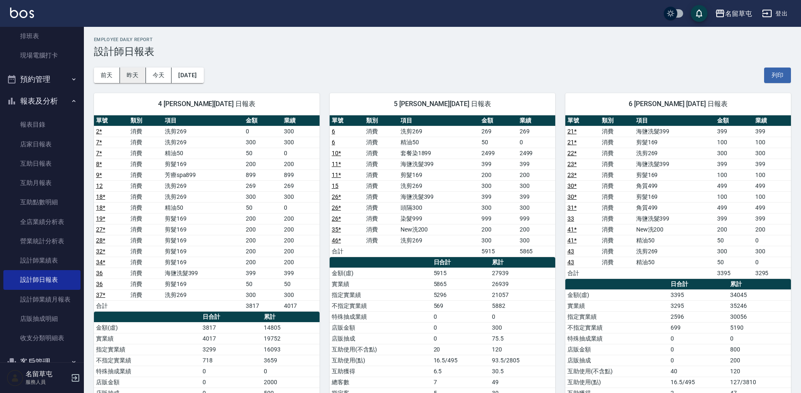
click at [132, 79] on button "昨天" at bounding box center [133, 76] width 26 height 16
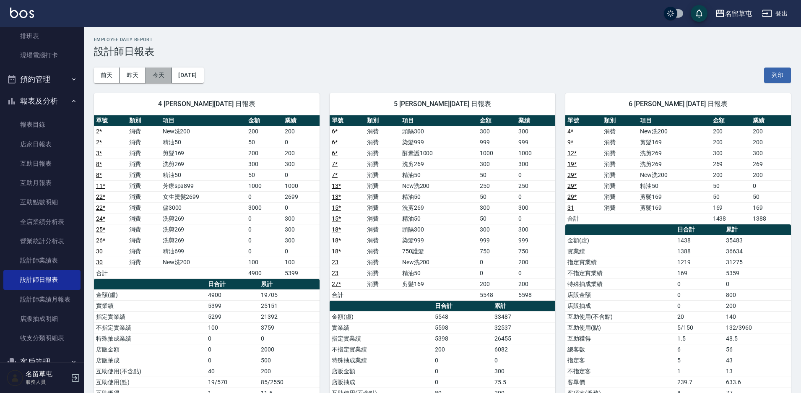
click at [167, 78] on button "今天" at bounding box center [159, 76] width 26 height 16
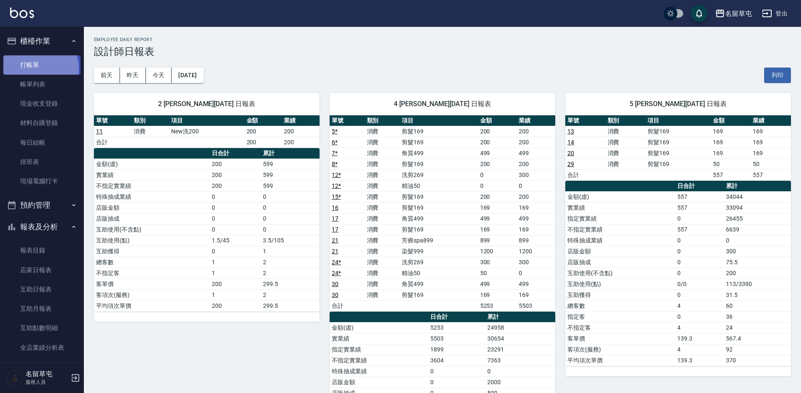
click at [33, 69] on link "打帳單" at bounding box center [41, 64] width 77 height 19
